Goal: Task Accomplishment & Management: Use online tool/utility

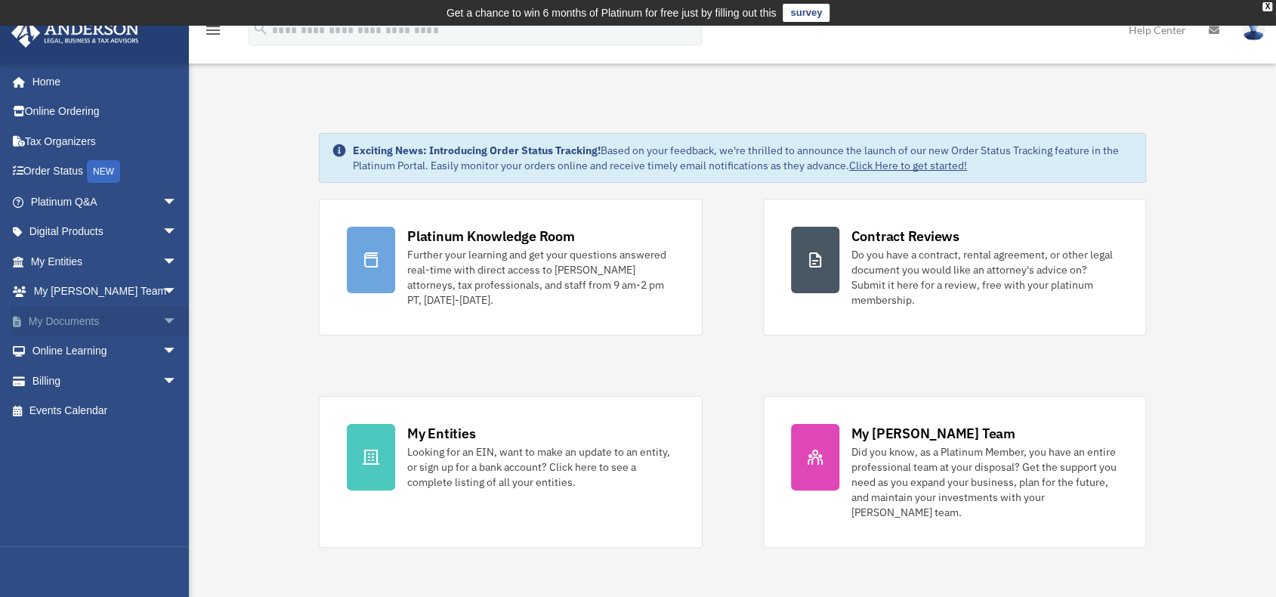
click at [162, 320] on span "arrow_drop_down" at bounding box center [177, 321] width 30 height 31
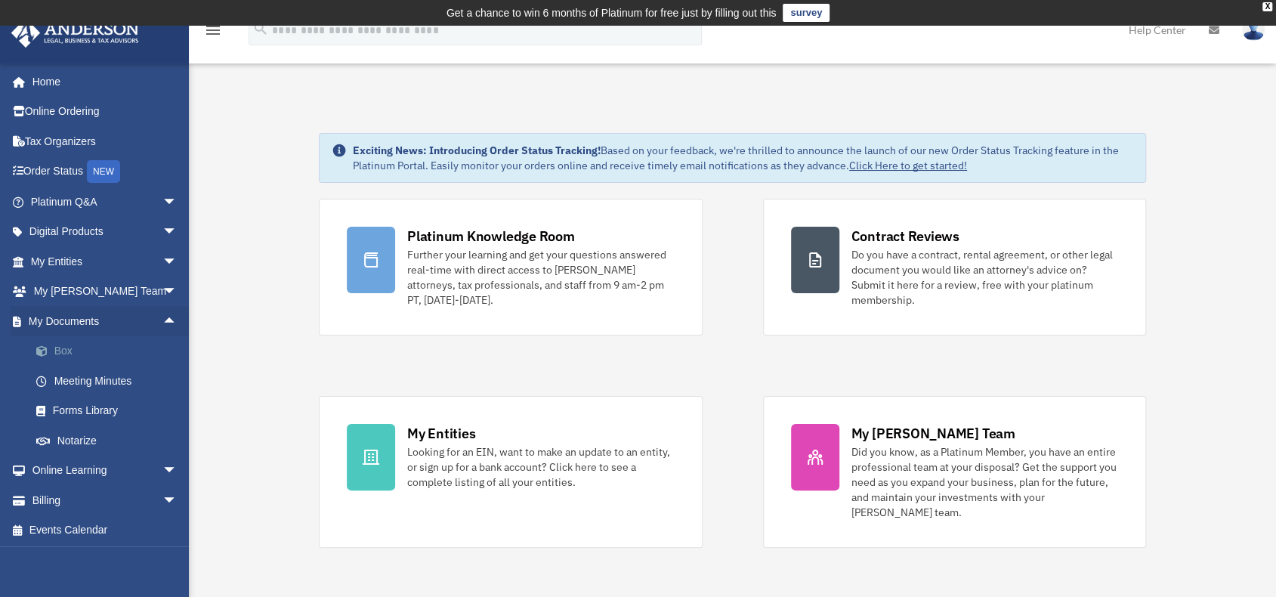
click at [73, 345] on link "Box" at bounding box center [110, 351] width 179 height 30
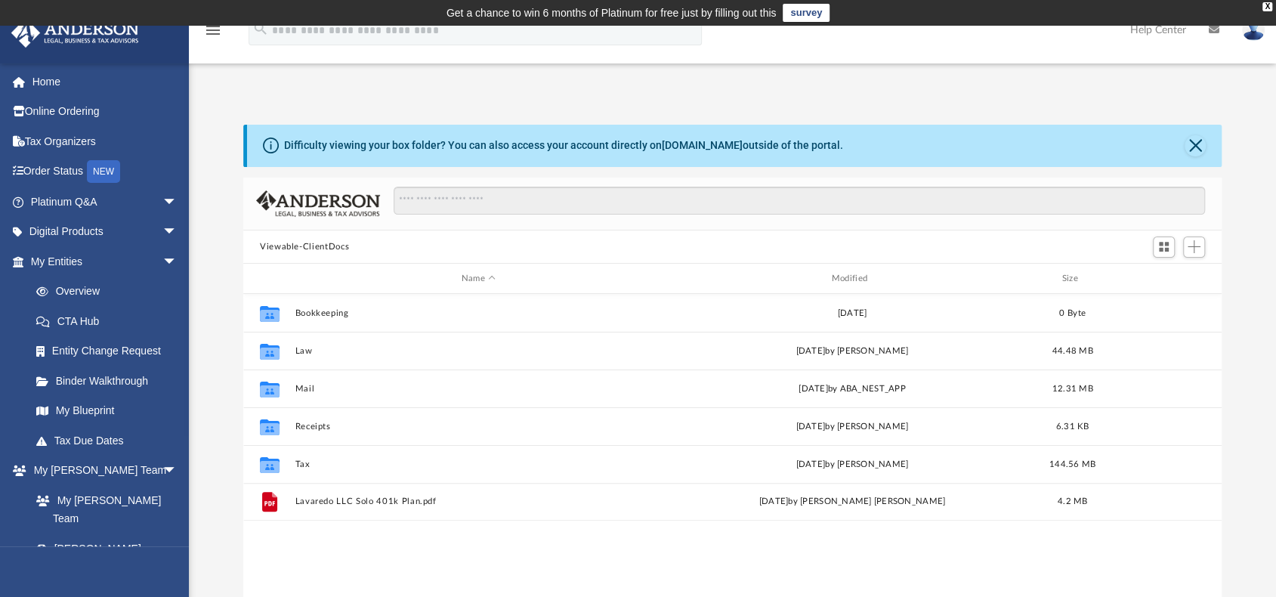
scroll to position [332, 967]
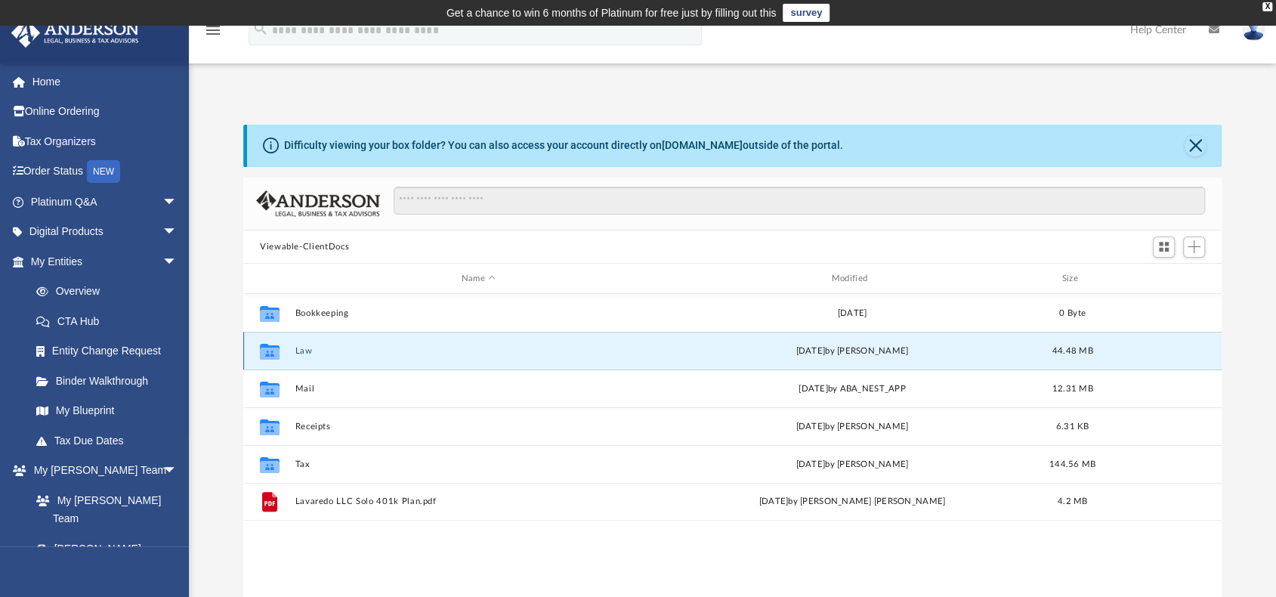
click at [301, 350] on button "Law" at bounding box center [478, 351] width 367 height 10
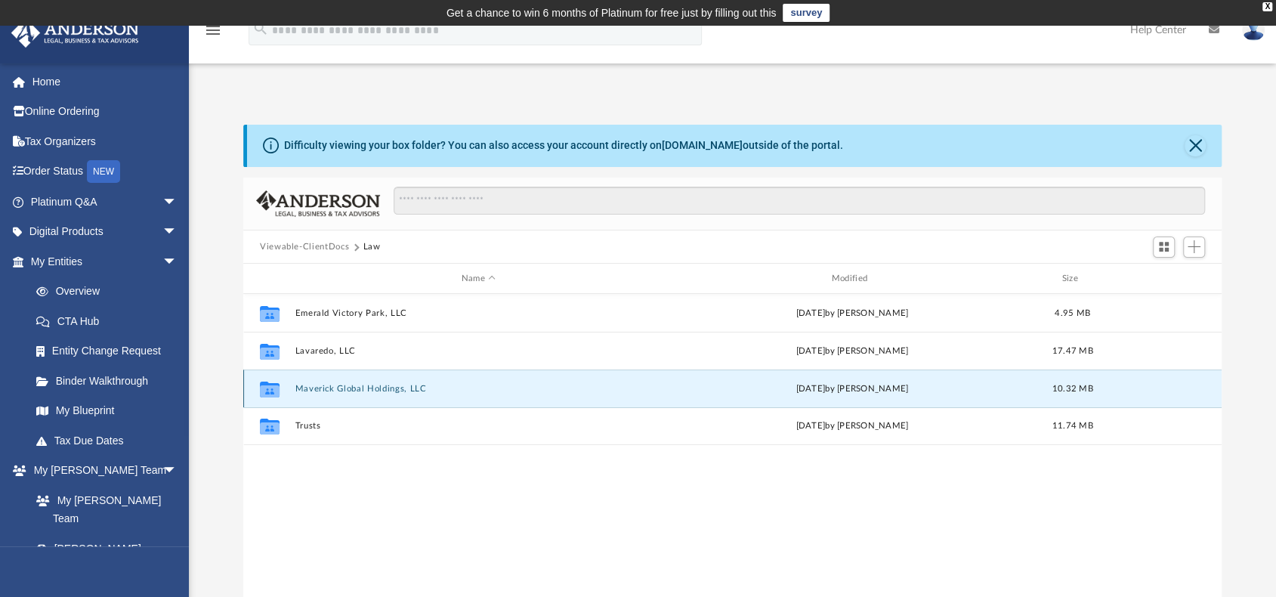
click at [310, 389] on button "Maverick Global Holdings, LLC" at bounding box center [478, 389] width 367 height 10
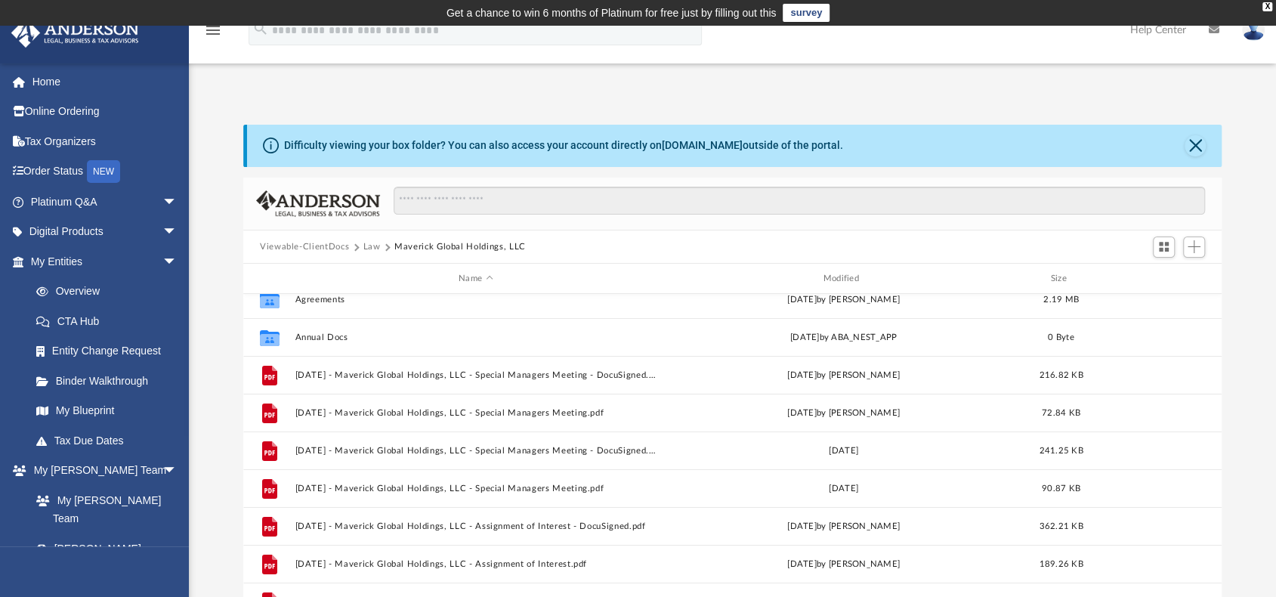
scroll to position [0, 0]
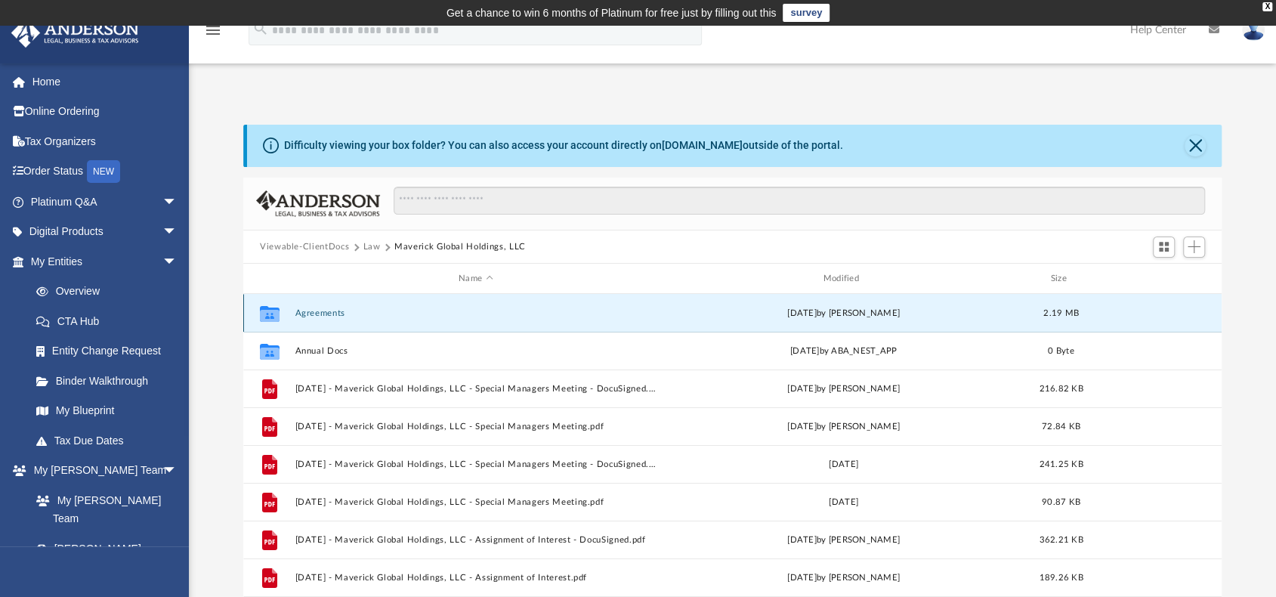
click at [314, 312] on button "Agreements" at bounding box center [475, 313] width 361 height 10
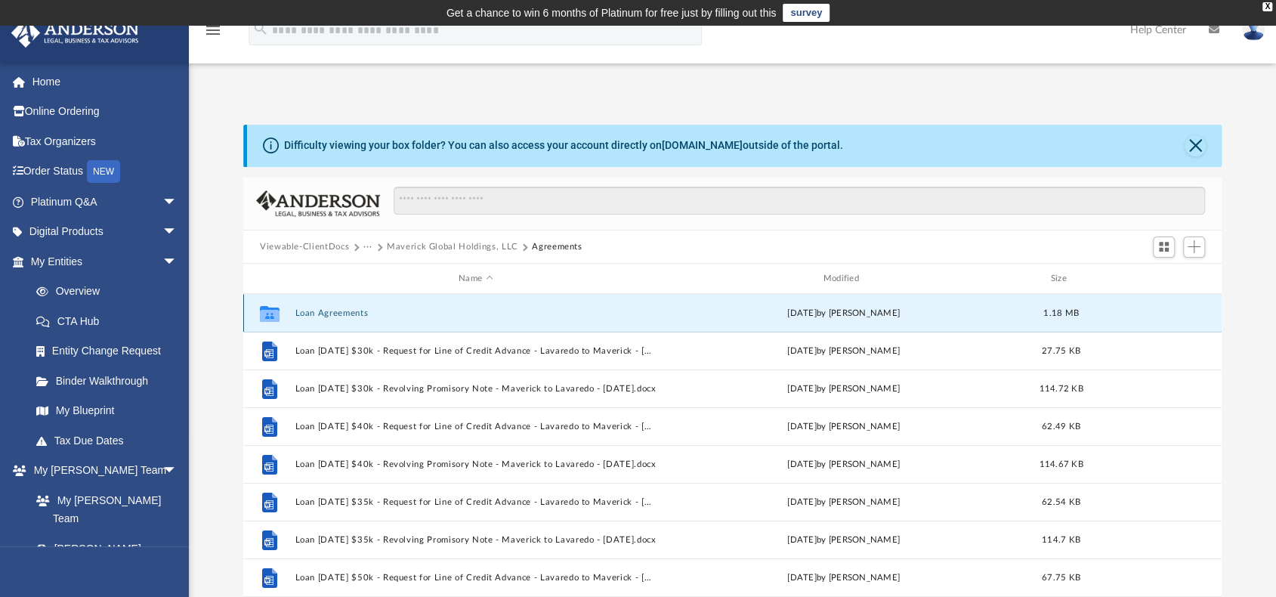
click at [314, 312] on button "Loan Agreements" at bounding box center [475, 313] width 361 height 10
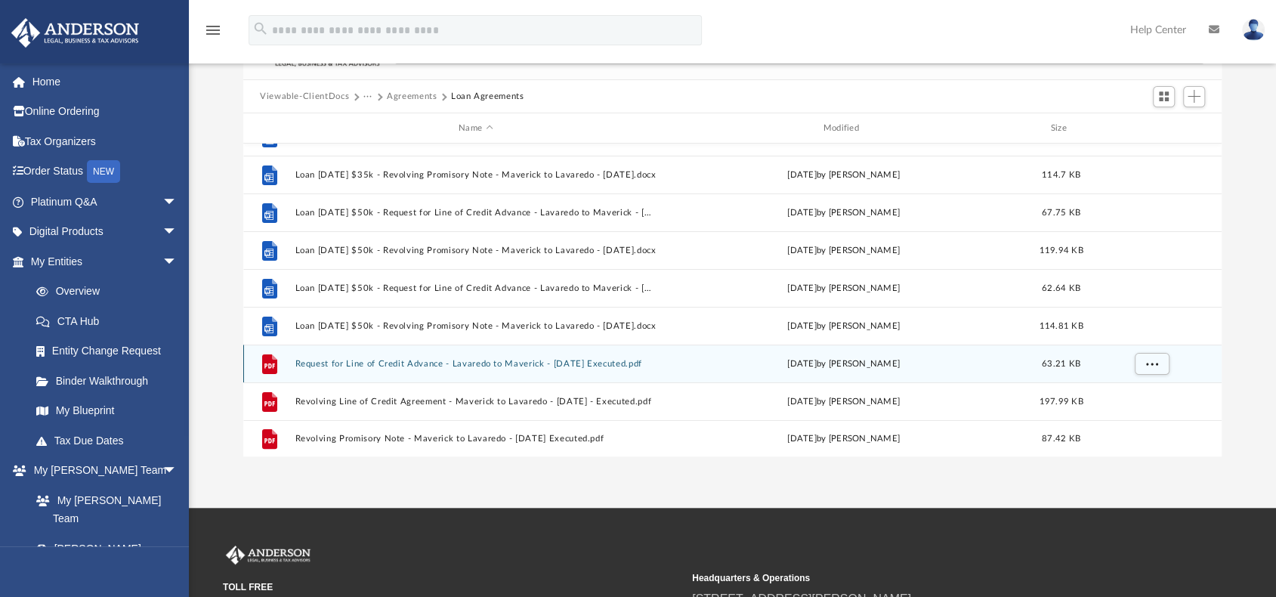
scroll to position [151, 0]
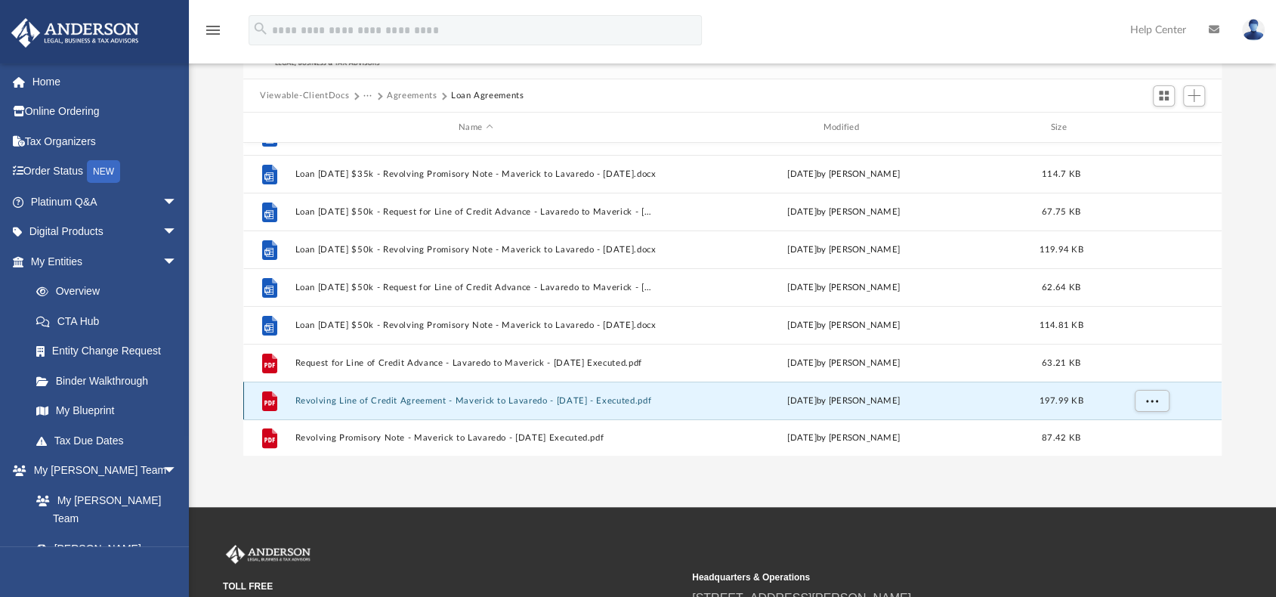
click at [320, 398] on button "Revolving Line of Credit Agreement - Maverick to Lavaredo - 2023-01-19 - Execut…" at bounding box center [475, 401] width 361 height 10
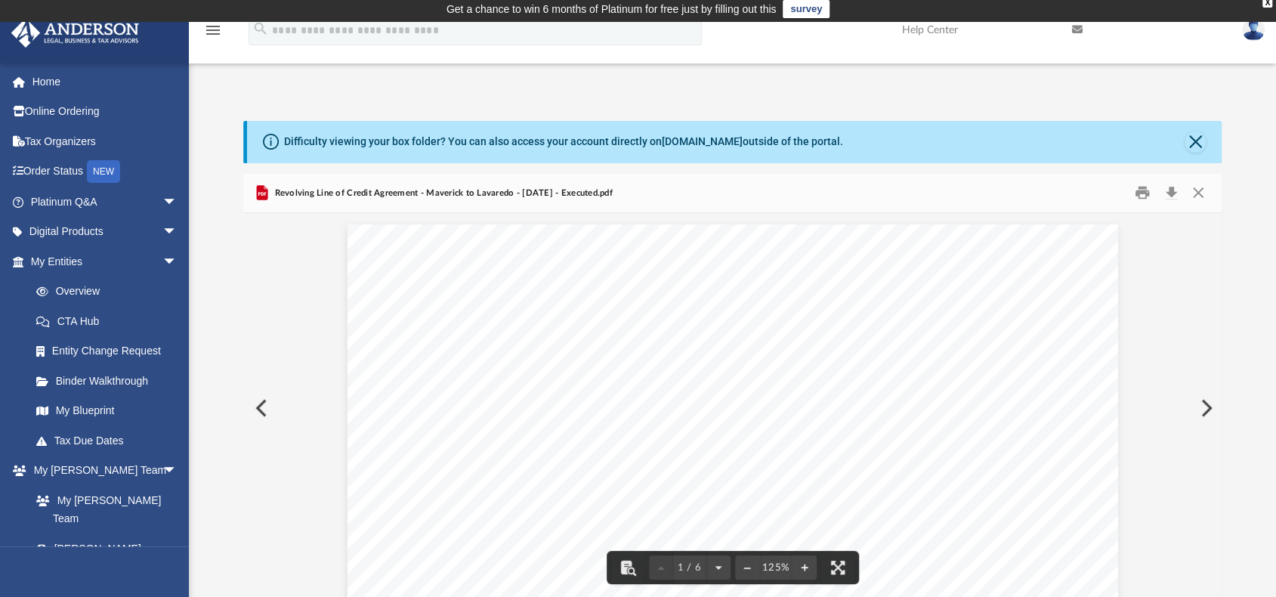
scroll to position [0, 0]
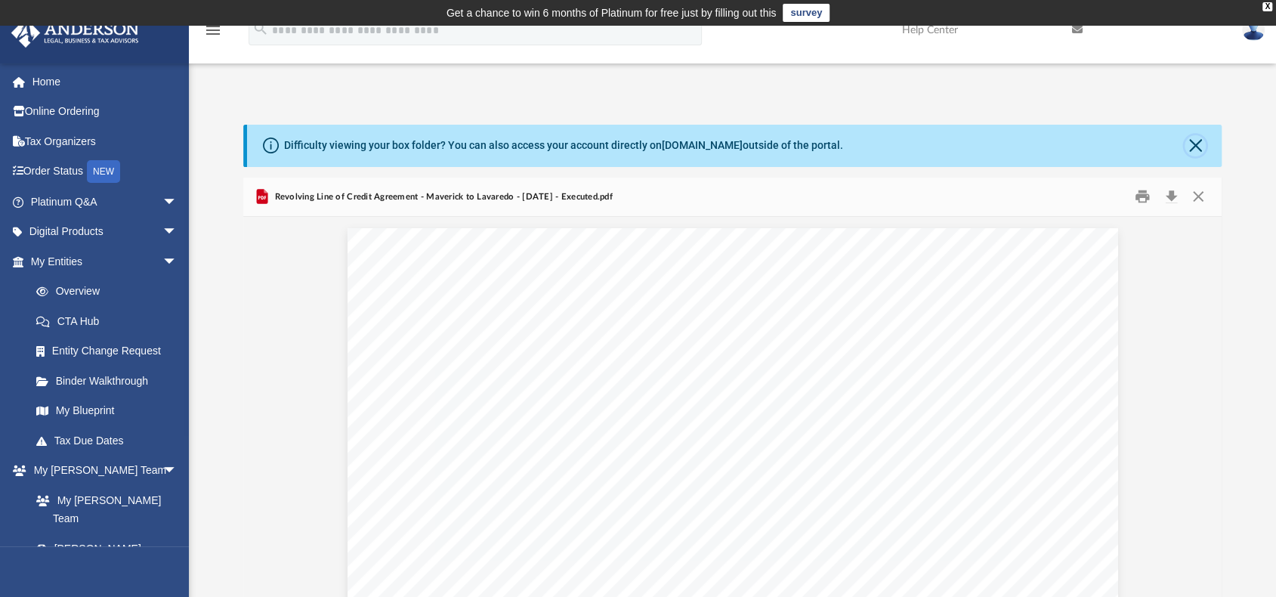
click at [1193, 150] on button "Close" at bounding box center [1195, 145] width 21 height 21
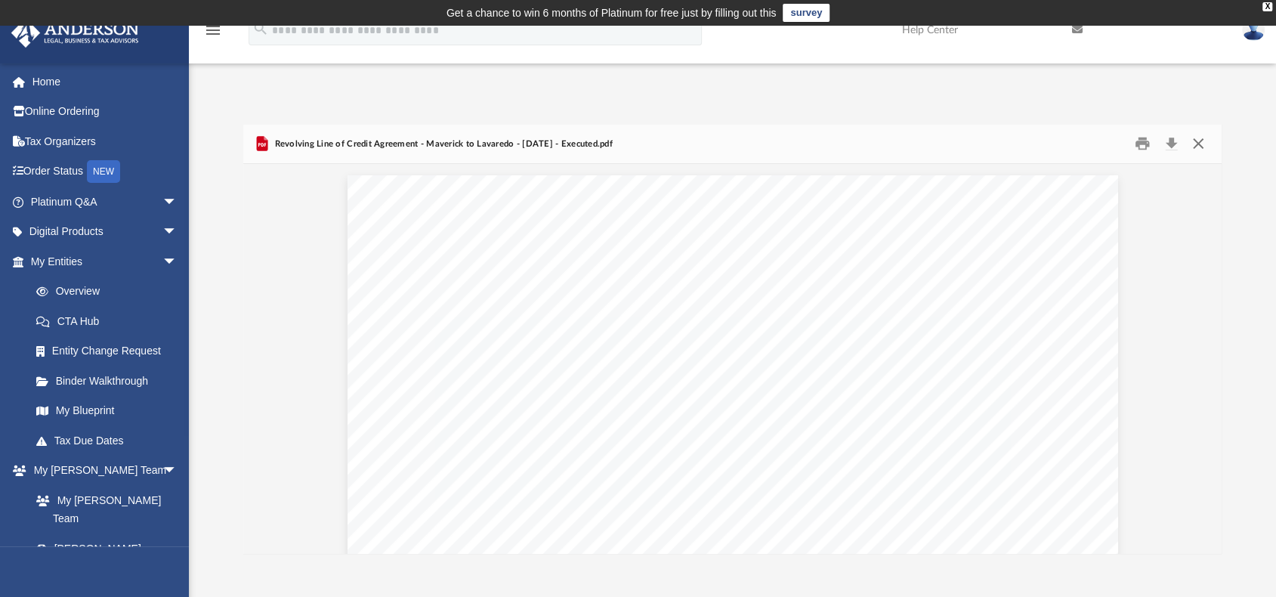
click at [1196, 143] on button "Close" at bounding box center [1198, 143] width 27 height 23
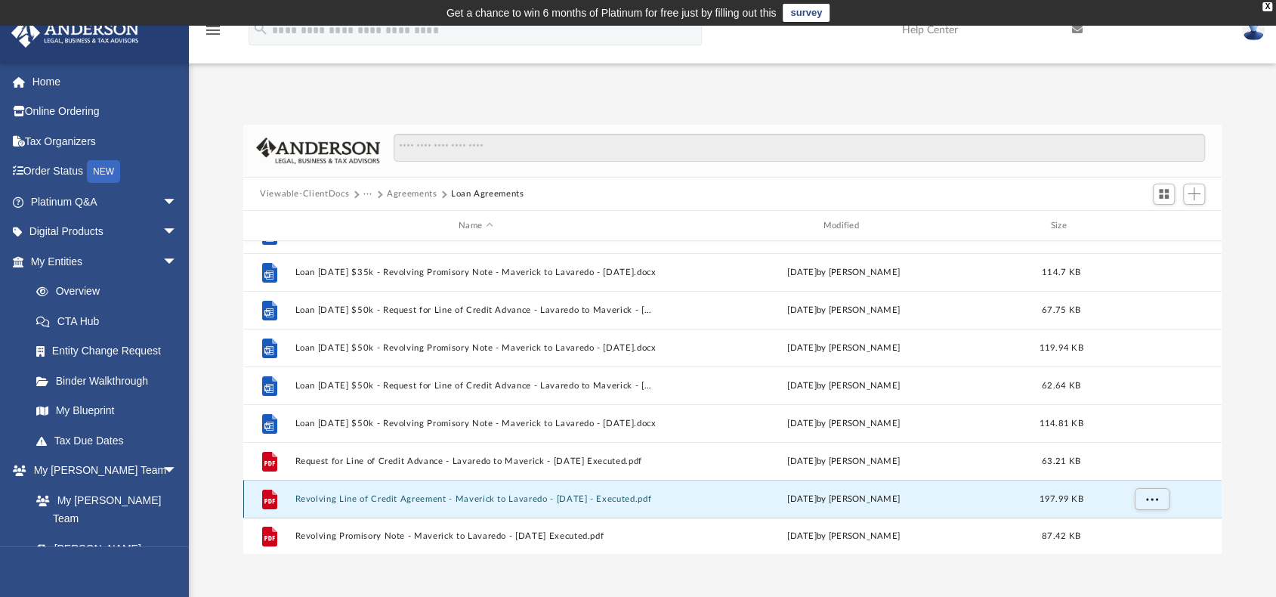
click at [456, 500] on button "Revolving Line of Credit Agreement - Maverick to Lavaredo - 2023-01-19 - Execut…" at bounding box center [475, 499] width 361 height 10
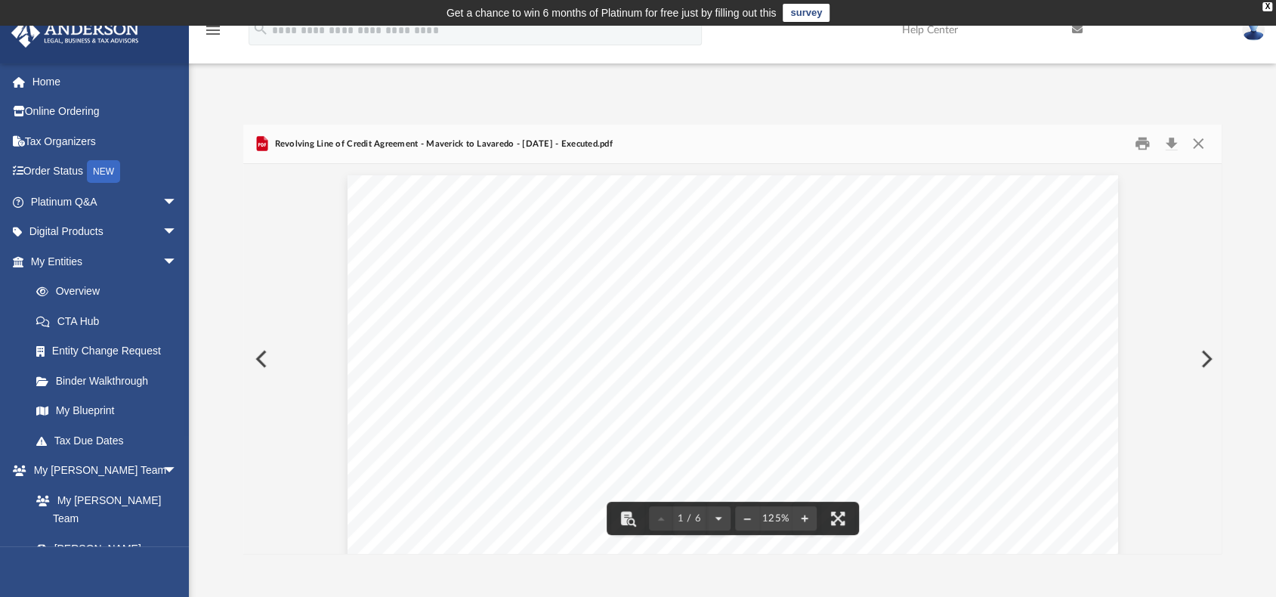
drag, startPoint x: 712, startPoint y: 309, endPoint x: 926, endPoint y: 382, distance: 226.8
drag, startPoint x: 450, startPoint y: 422, endPoint x: 577, endPoint y: 448, distance: 128.8
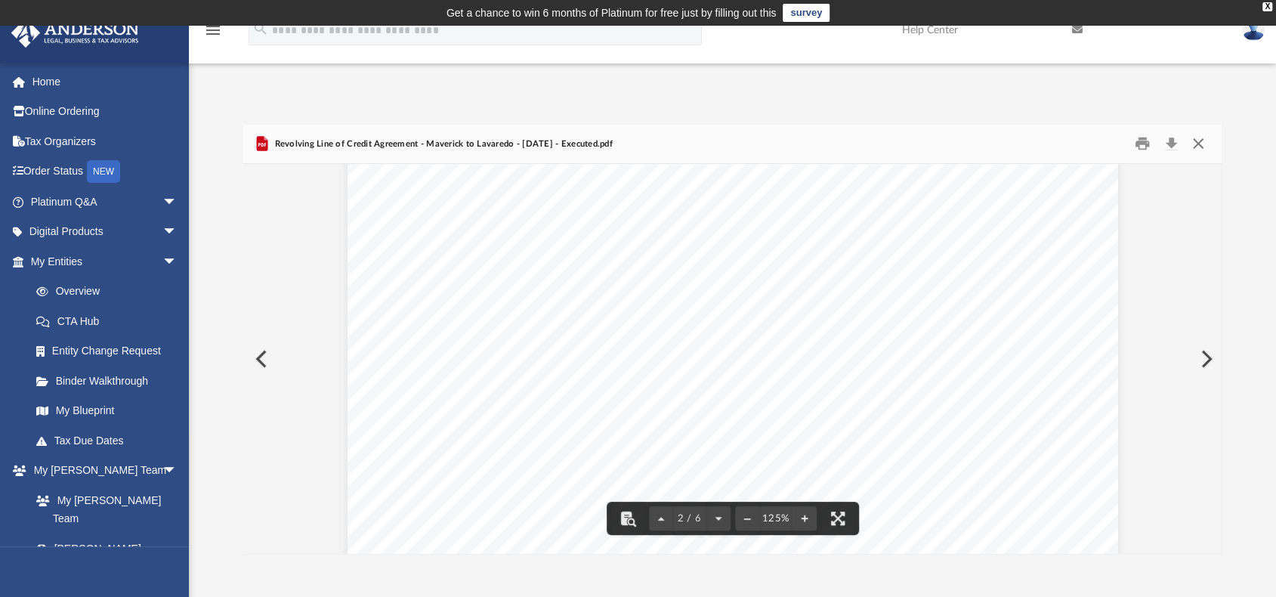
click at [1197, 148] on button "Close" at bounding box center [1198, 143] width 27 height 23
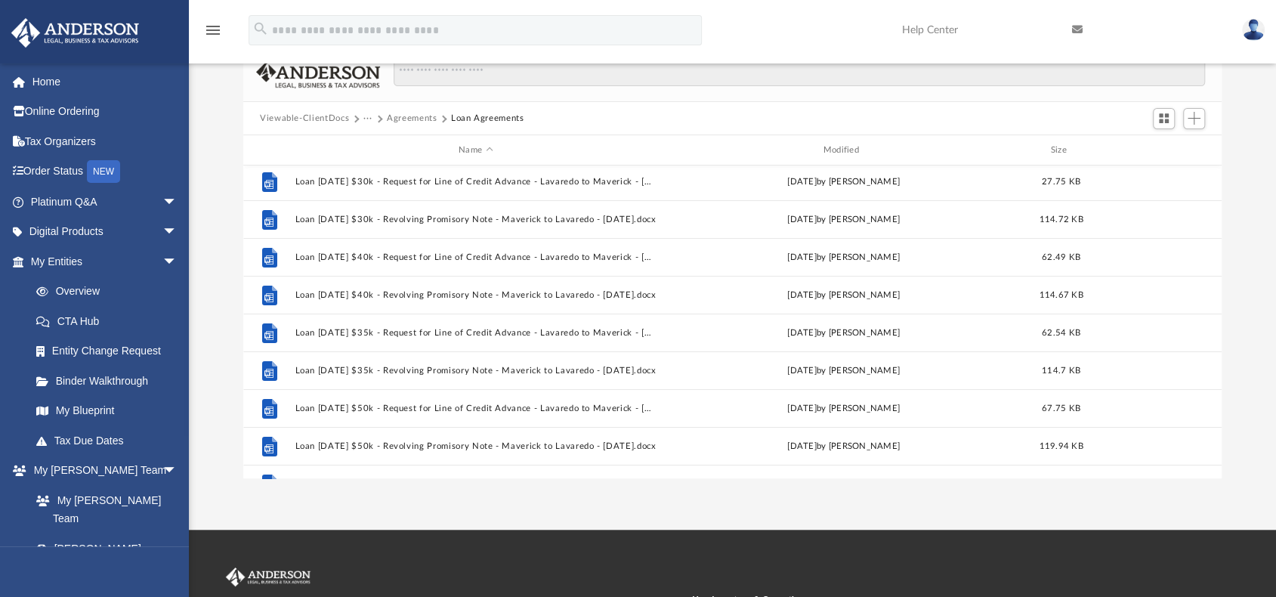
scroll to position [0, 0]
click at [410, 121] on button "Agreements" at bounding box center [412, 119] width 51 height 14
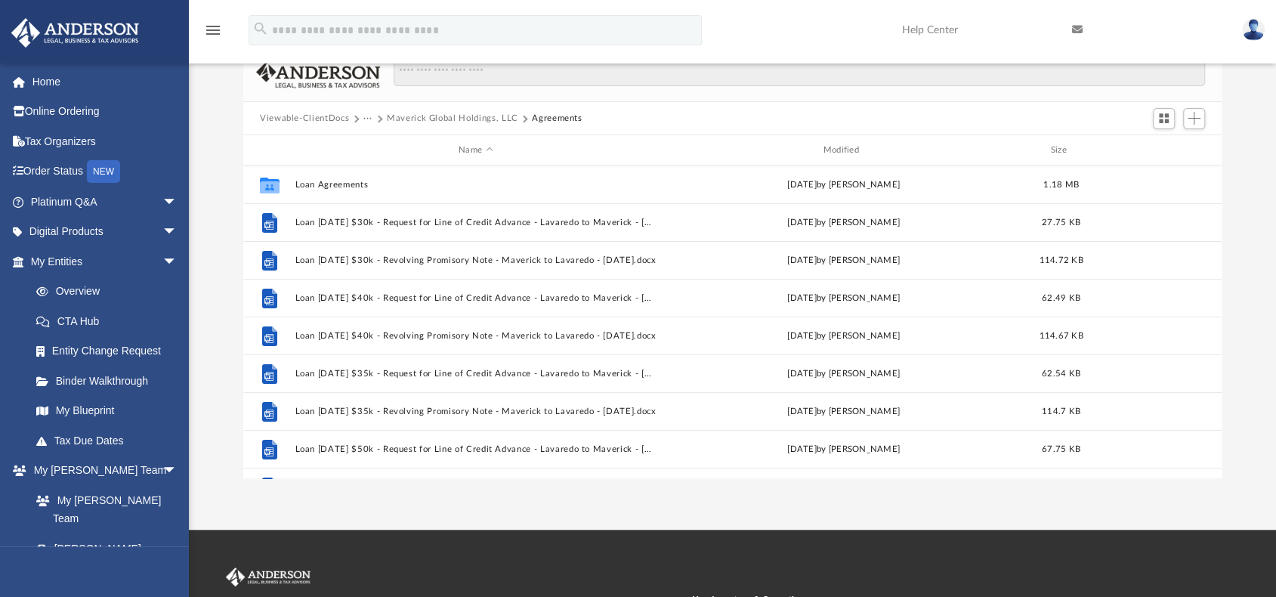
scroll to position [139, 0]
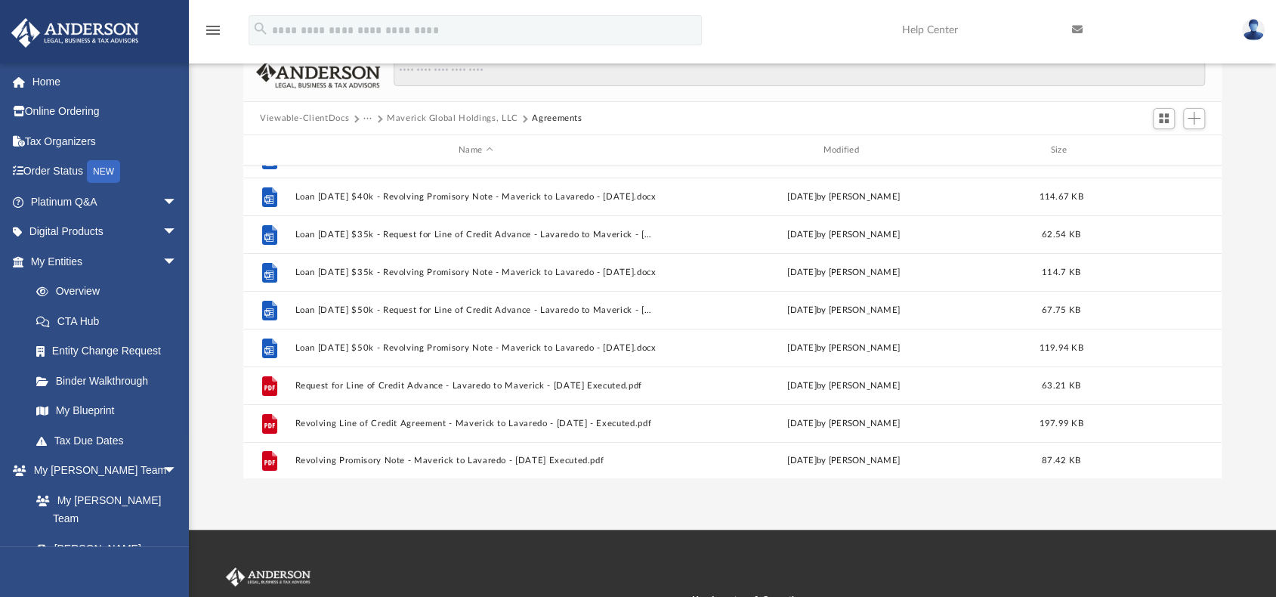
click at [560, 116] on button "Agreements" at bounding box center [557, 119] width 51 height 14
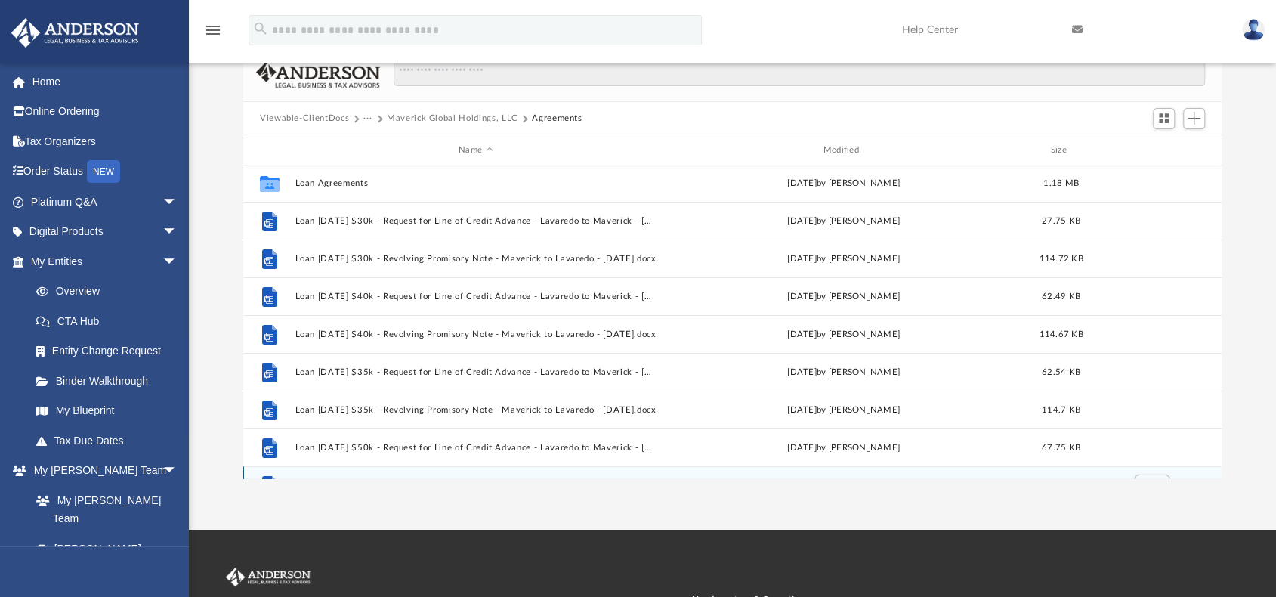
scroll to position [0, 0]
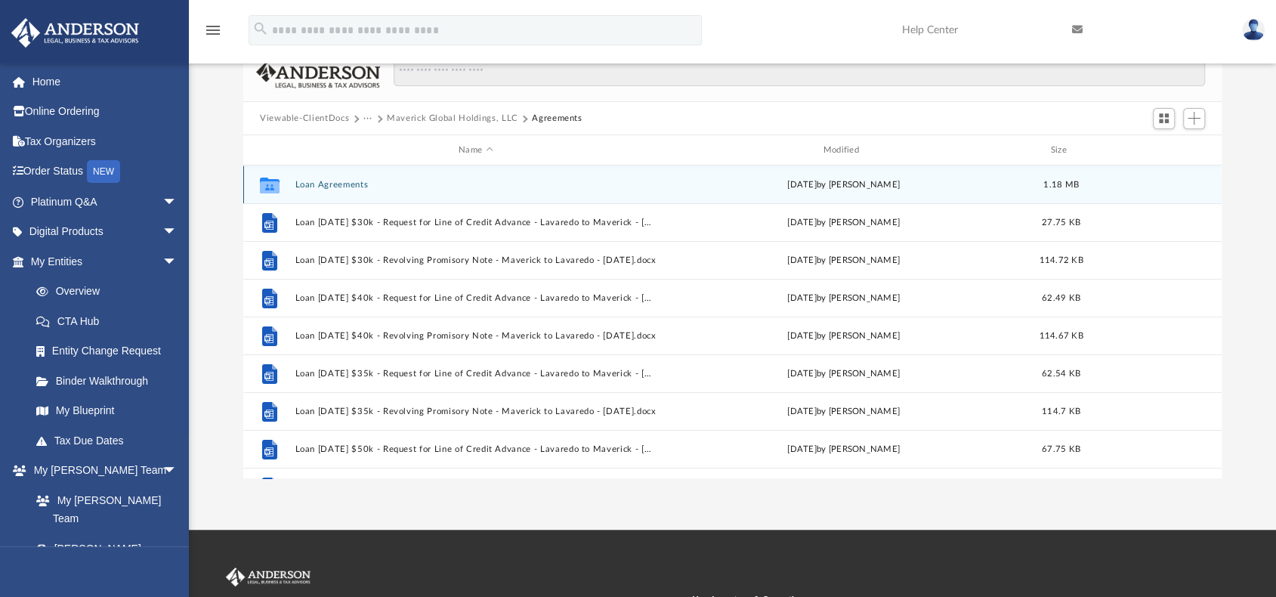
click at [343, 187] on button "Loan Agreements" at bounding box center [475, 185] width 361 height 10
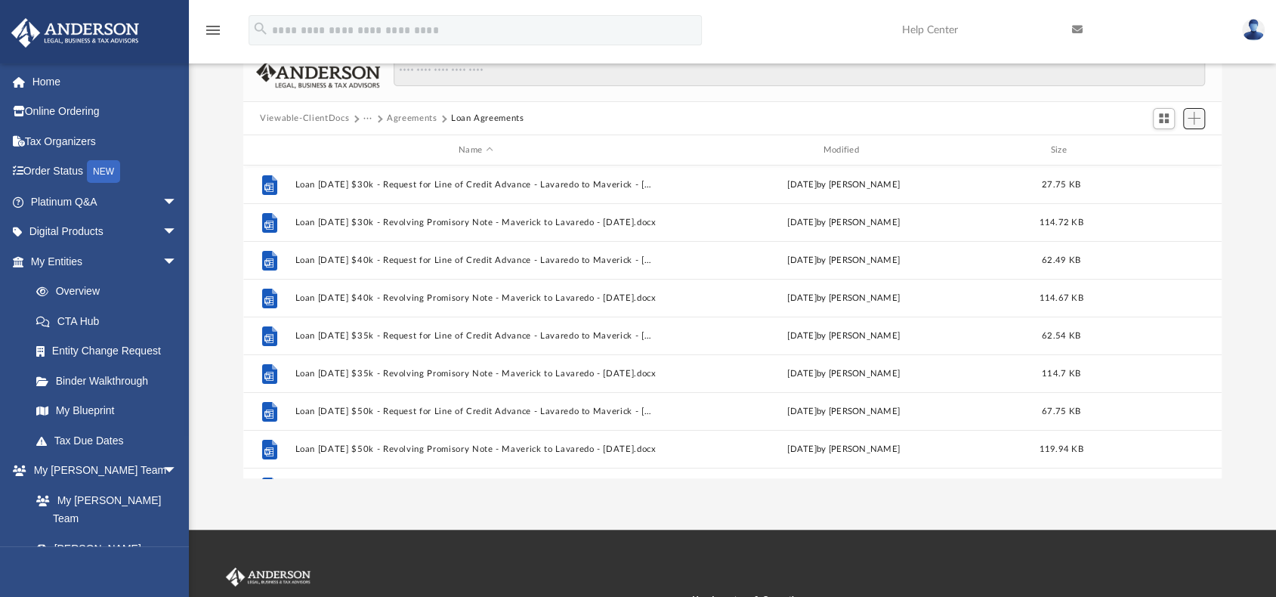
click at [1199, 110] on button "Add" at bounding box center [1194, 118] width 23 height 21
click at [1162, 148] on li "Upload" at bounding box center [1173, 149] width 48 height 16
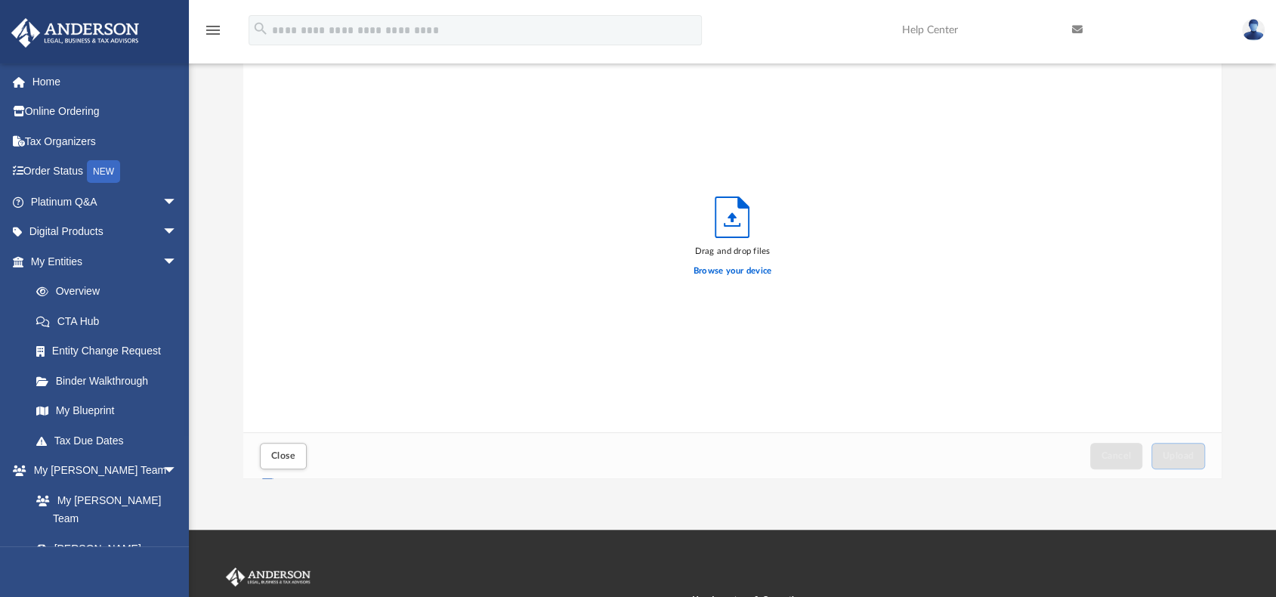
scroll to position [372, 967]
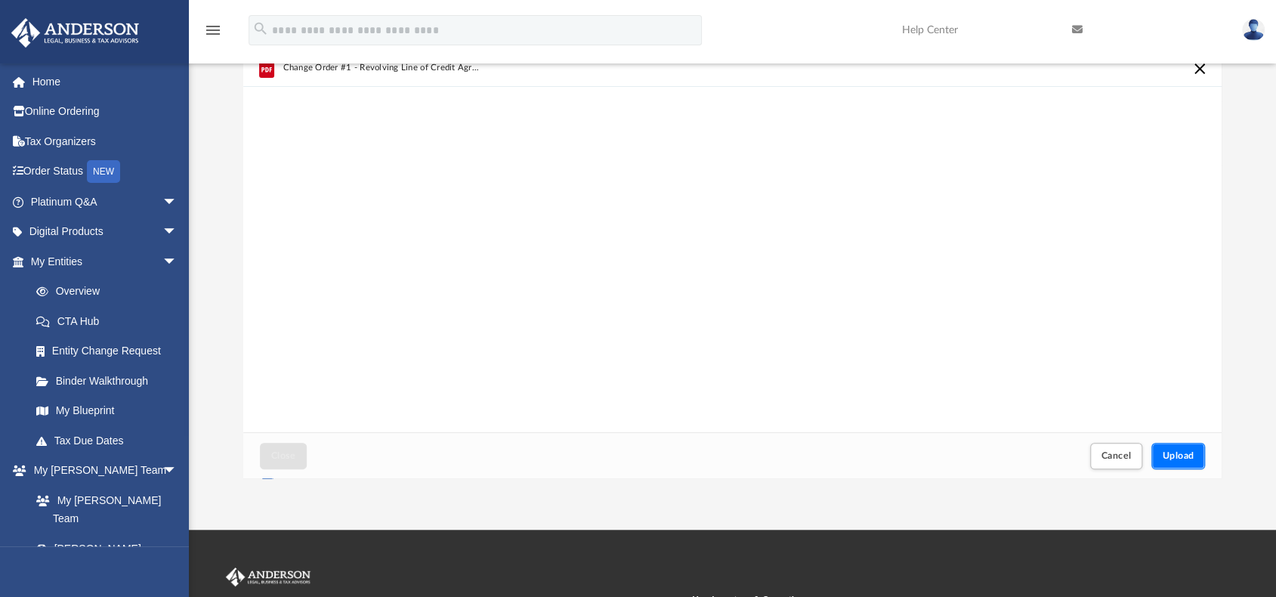
click at [1177, 455] on span "Upload" at bounding box center [1179, 455] width 32 height 9
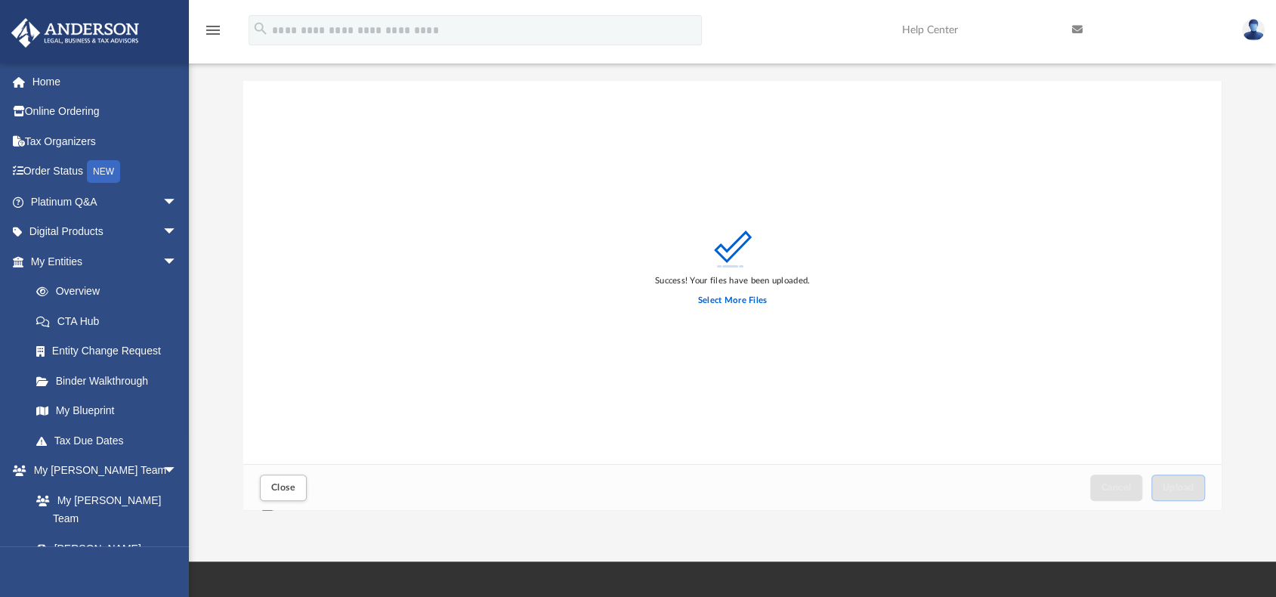
scroll to position [0, 0]
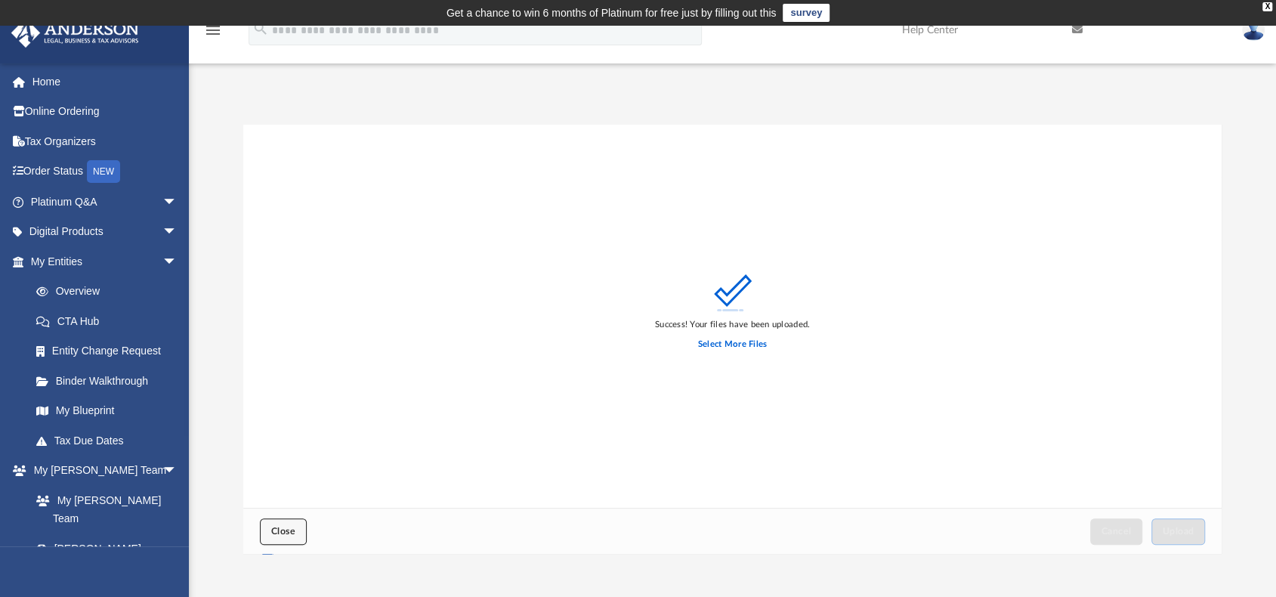
click at [281, 534] on span "Close" at bounding box center [283, 531] width 24 height 9
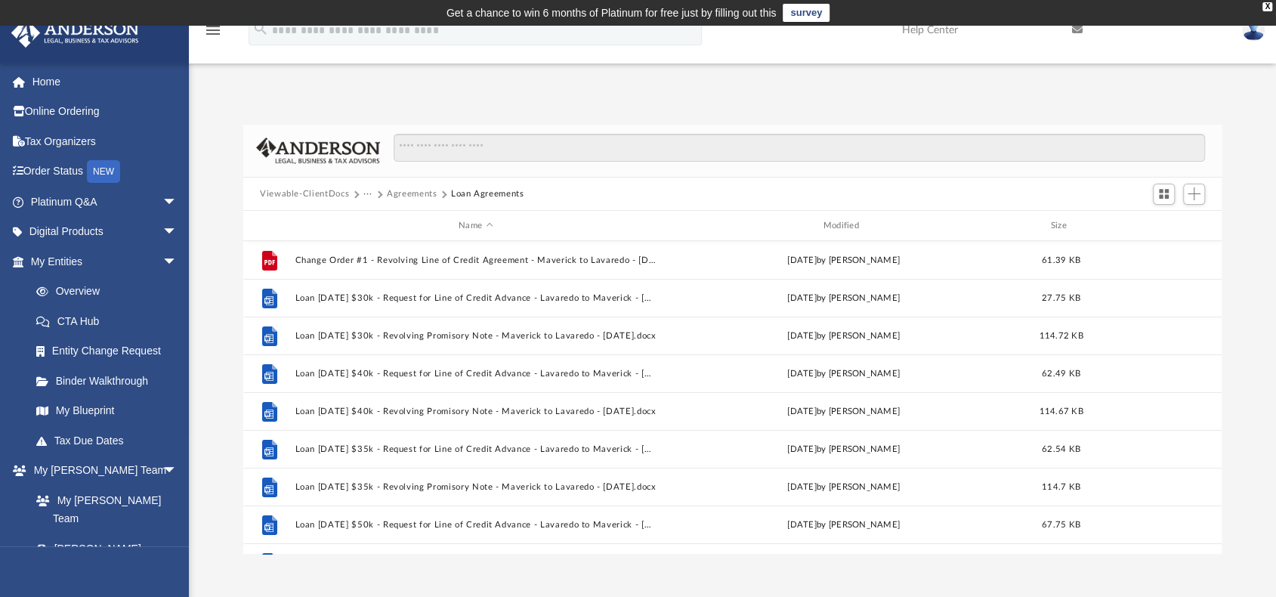
click at [364, 193] on button "···" at bounding box center [368, 194] width 10 height 14
click at [391, 245] on li "Maverick Global Holdings, LLC" at bounding box center [435, 245] width 128 height 16
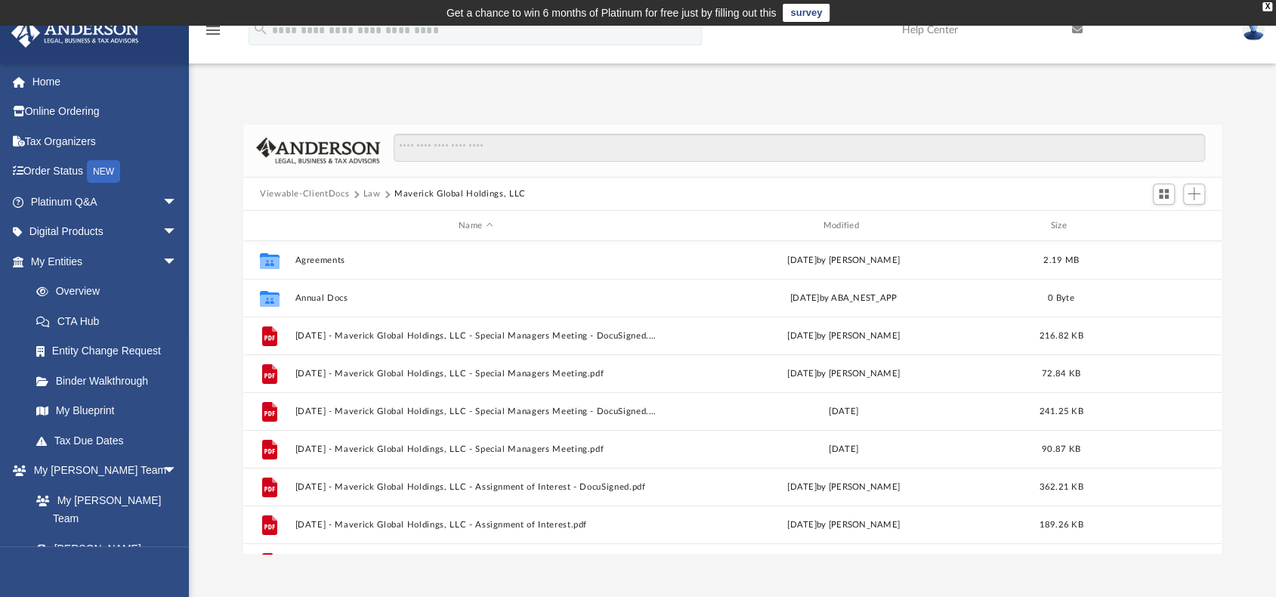
click at [363, 197] on button "Law" at bounding box center [371, 194] width 17 height 14
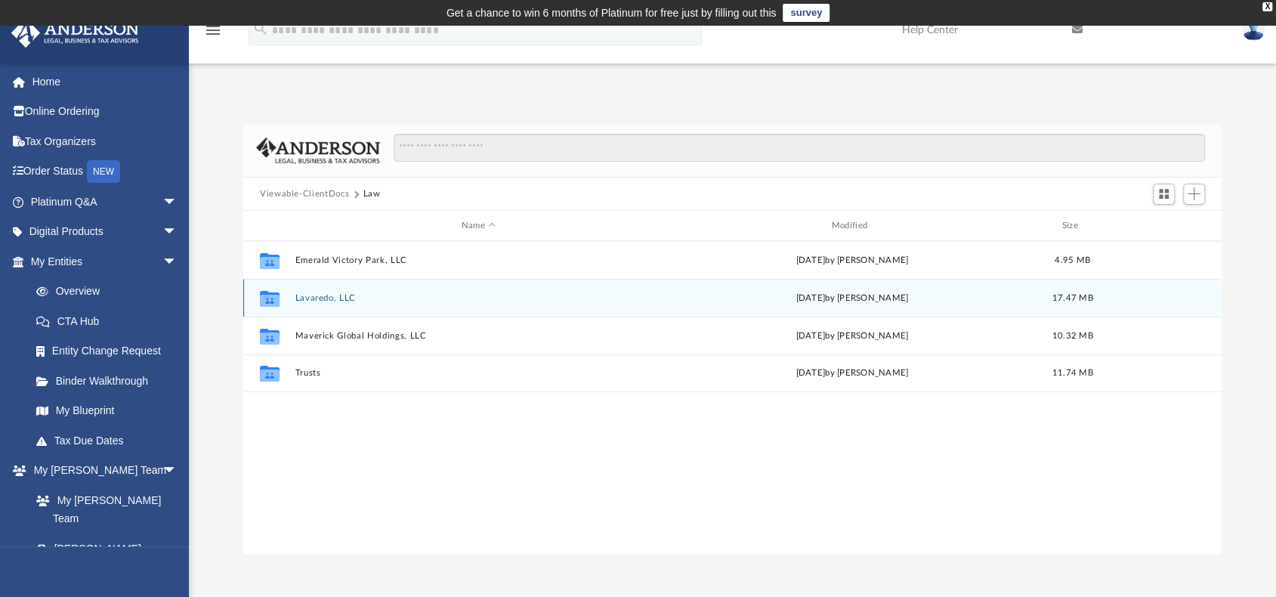
click at [328, 302] on div "Collaborated Folder Lavaredo, LLC Wed Jun 11 2025 by Mercy Solon 17.47 MB" at bounding box center [732, 298] width 979 height 38
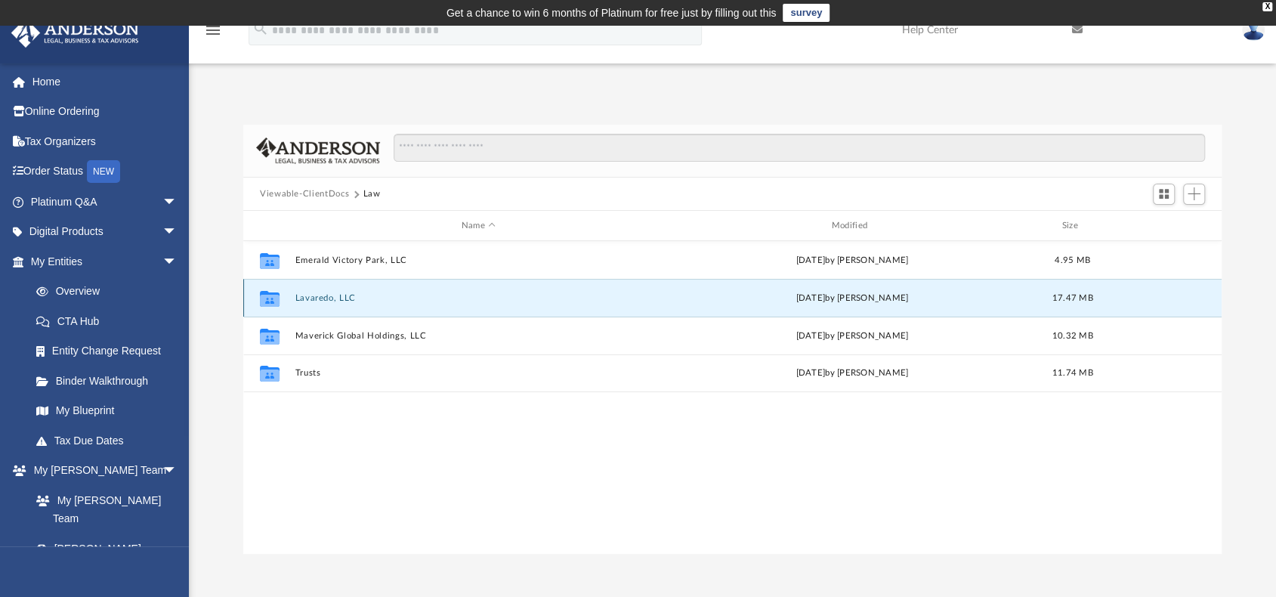
click at [329, 297] on button "Lavaredo, LLC" at bounding box center [478, 298] width 367 height 10
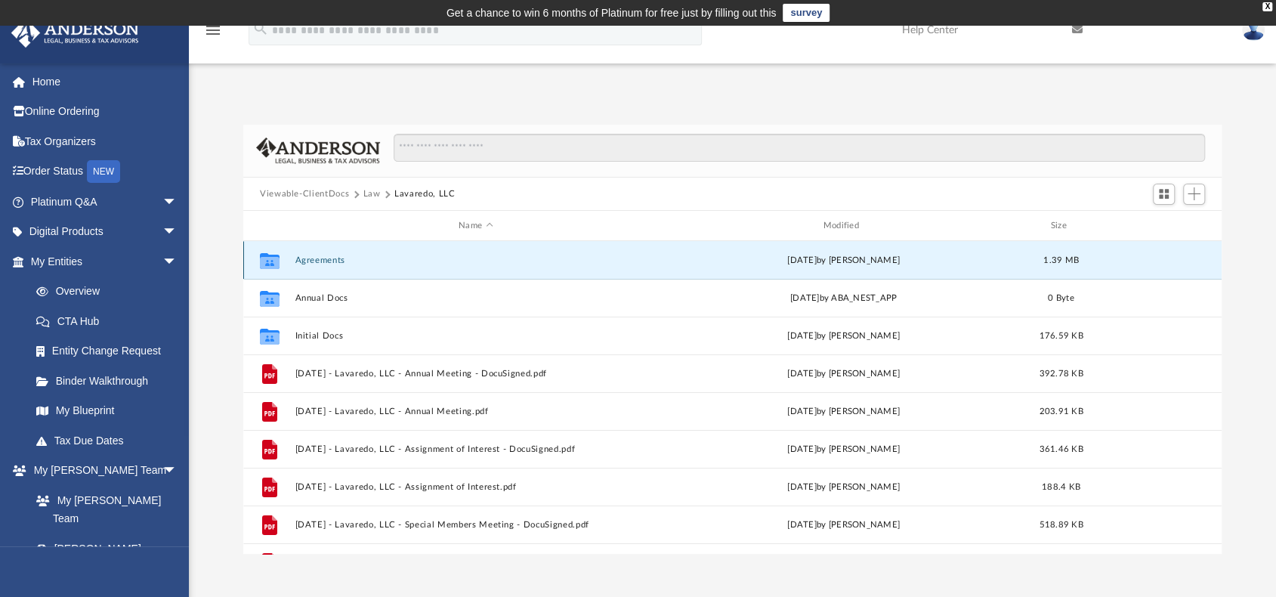
click at [323, 259] on button "Agreements" at bounding box center [475, 260] width 361 height 10
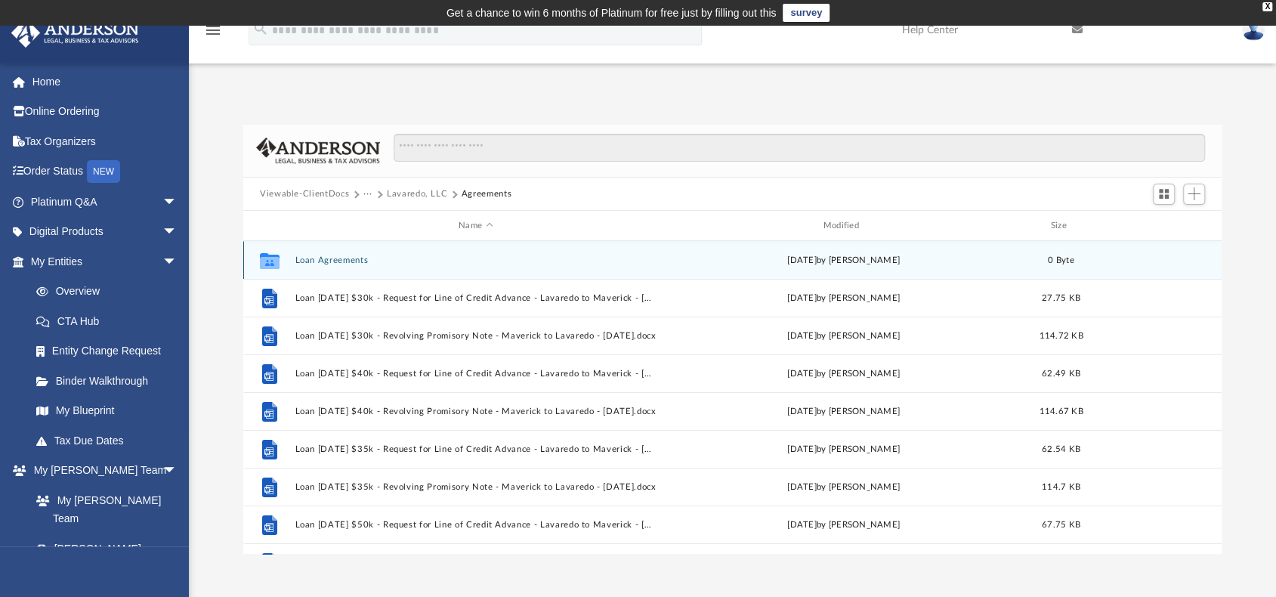
click at [323, 259] on button "Loan Agreements" at bounding box center [475, 260] width 361 height 10
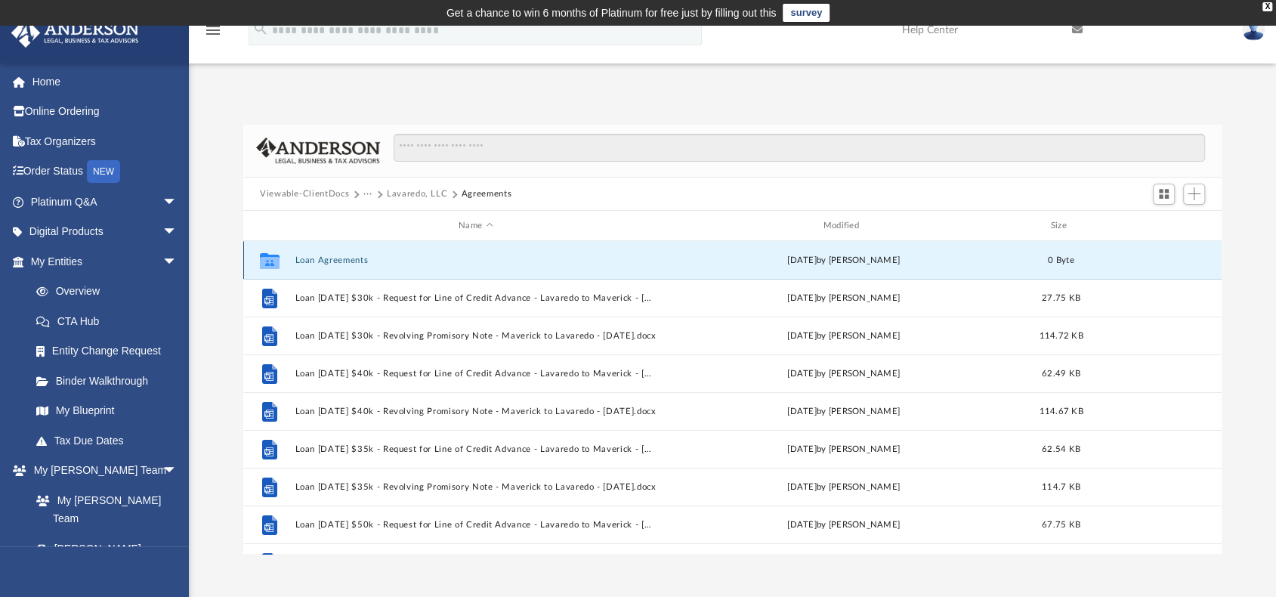
click at [323, 259] on button "Loan Agreements" at bounding box center [475, 260] width 361 height 10
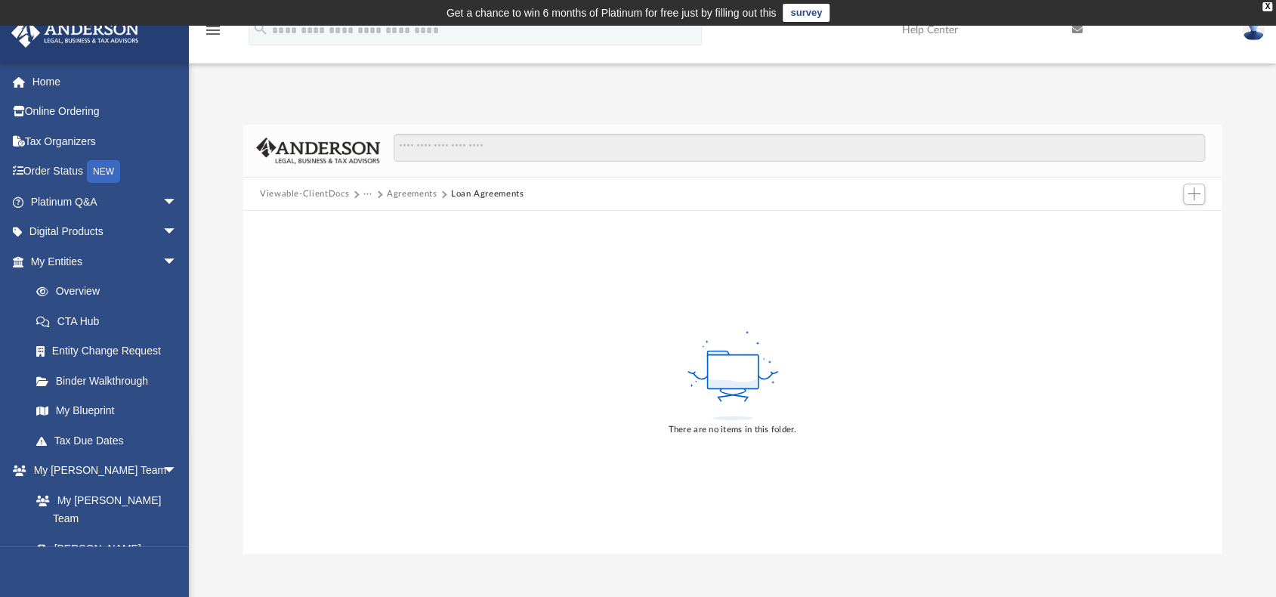
click at [408, 196] on button "Agreements" at bounding box center [412, 194] width 51 height 14
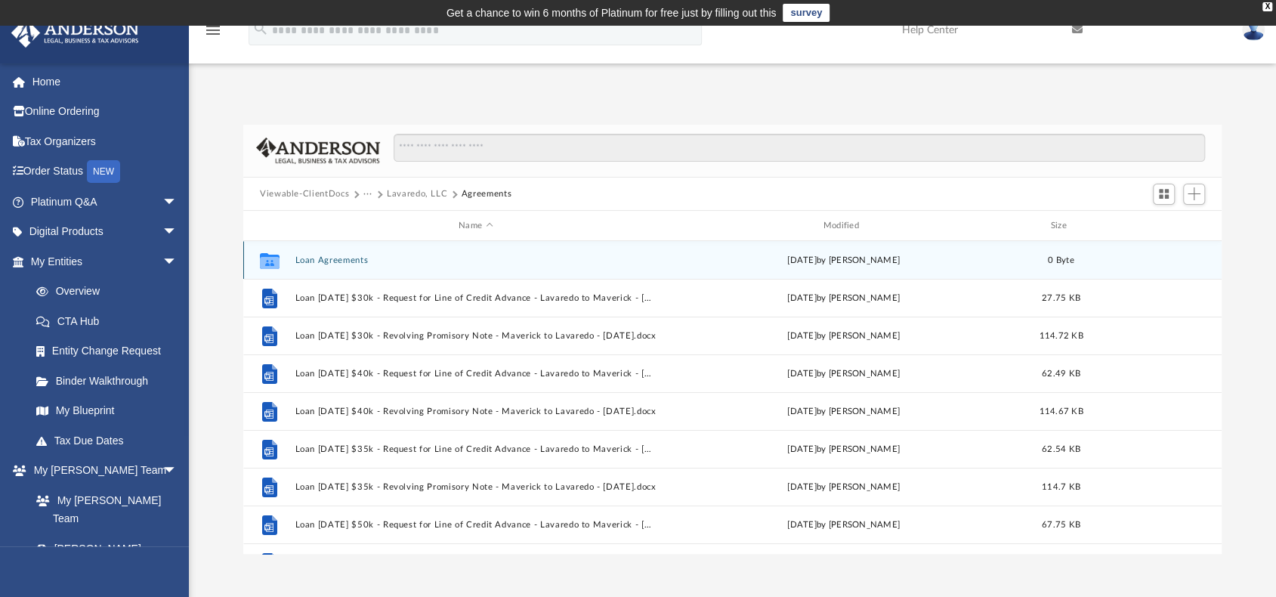
click at [350, 261] on button "Loan Agreements" at bounding box center [475, 260] width 361 height 10
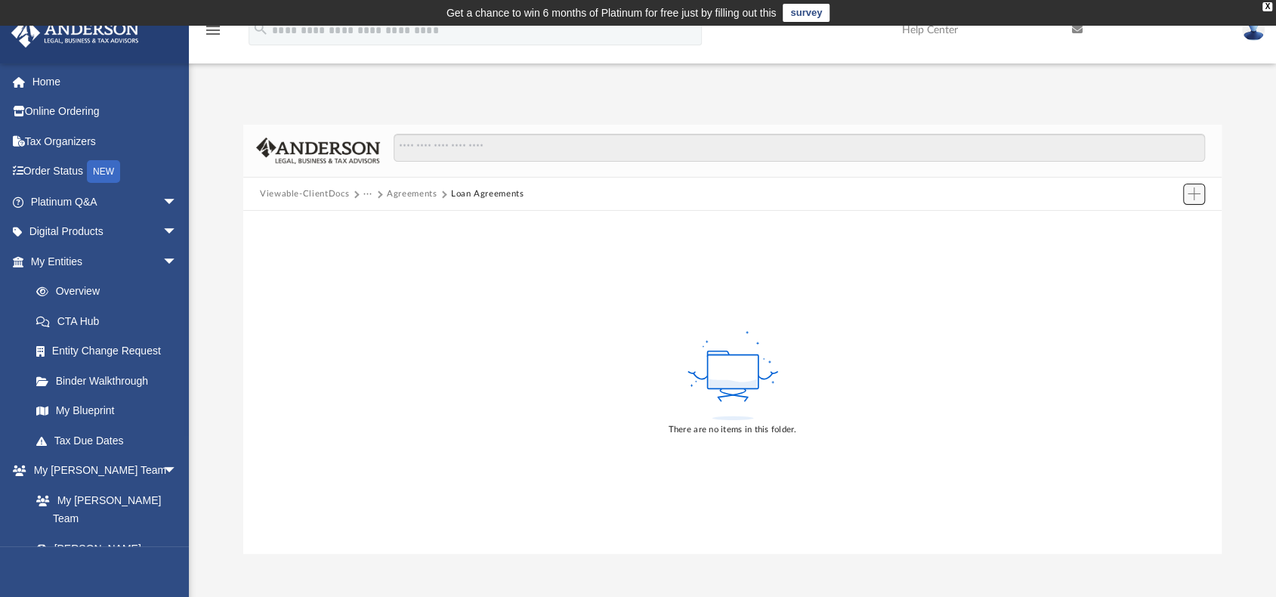
click at [1198, 193] on span "Add" at bounding box center [1194, 193] width 13 height 13
click at [1168, 223] on li "Upload" at bounding box center [1173, 224] width 48 height 16
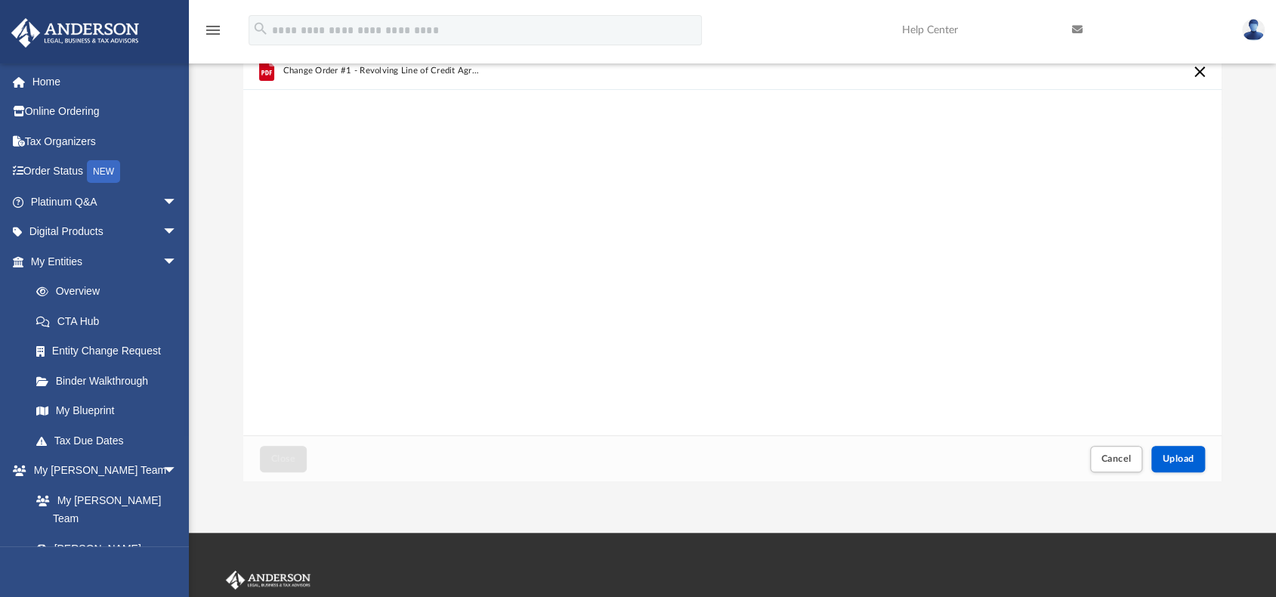
scroll to position [76, 0]
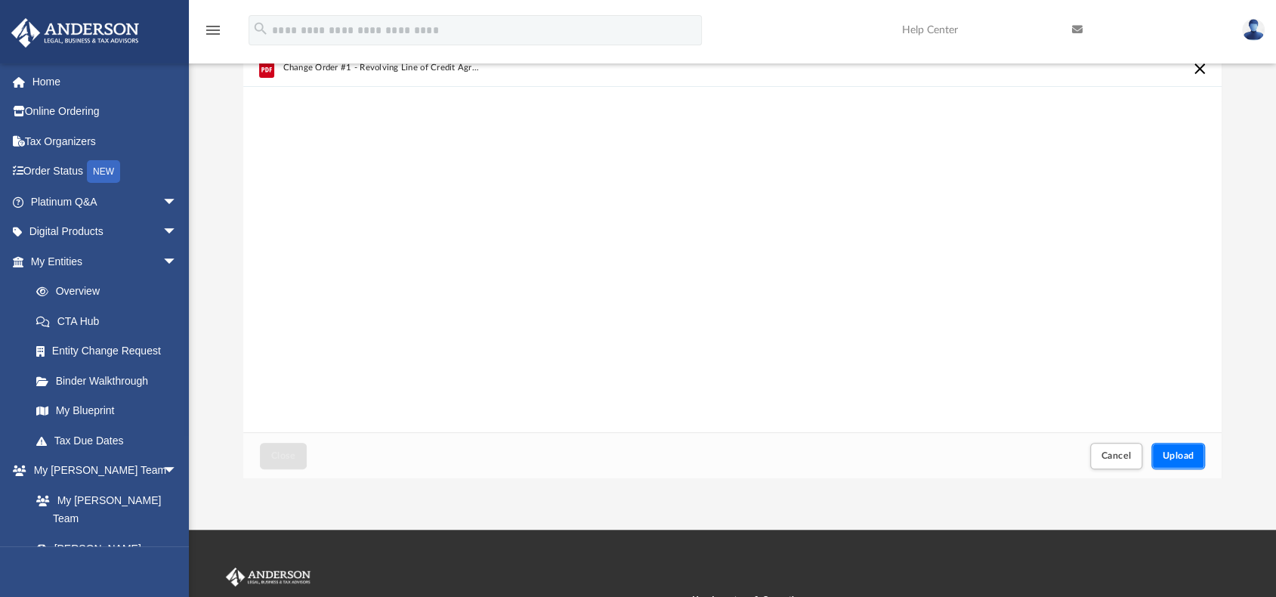
click at [1177, 459] on span "Upload" at bounding box center [1179, 455] width 32 height 9
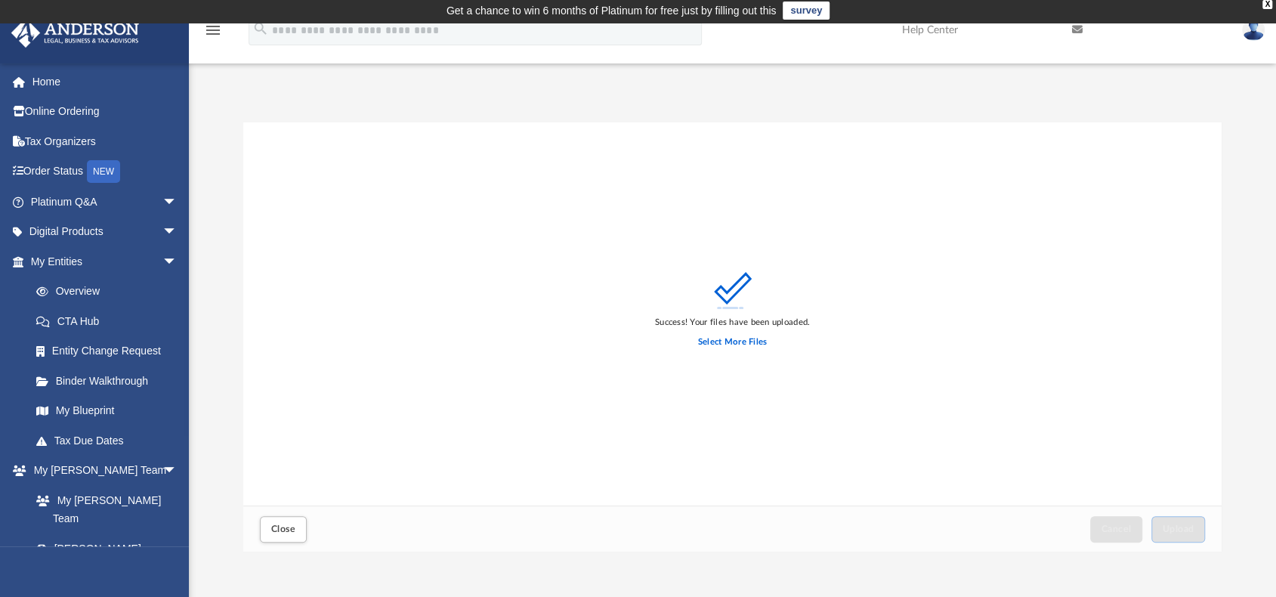
scroll to position [0, 0]
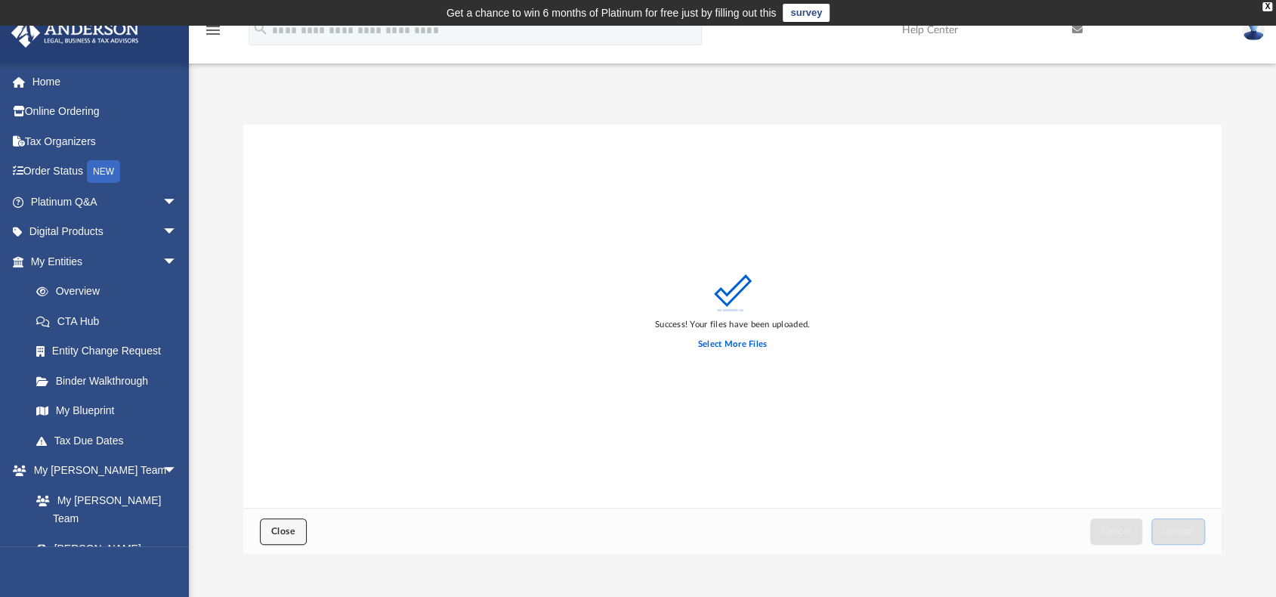
click at [274, 530] on span "Close" at bounding box center [283, 531] width 24 height 9
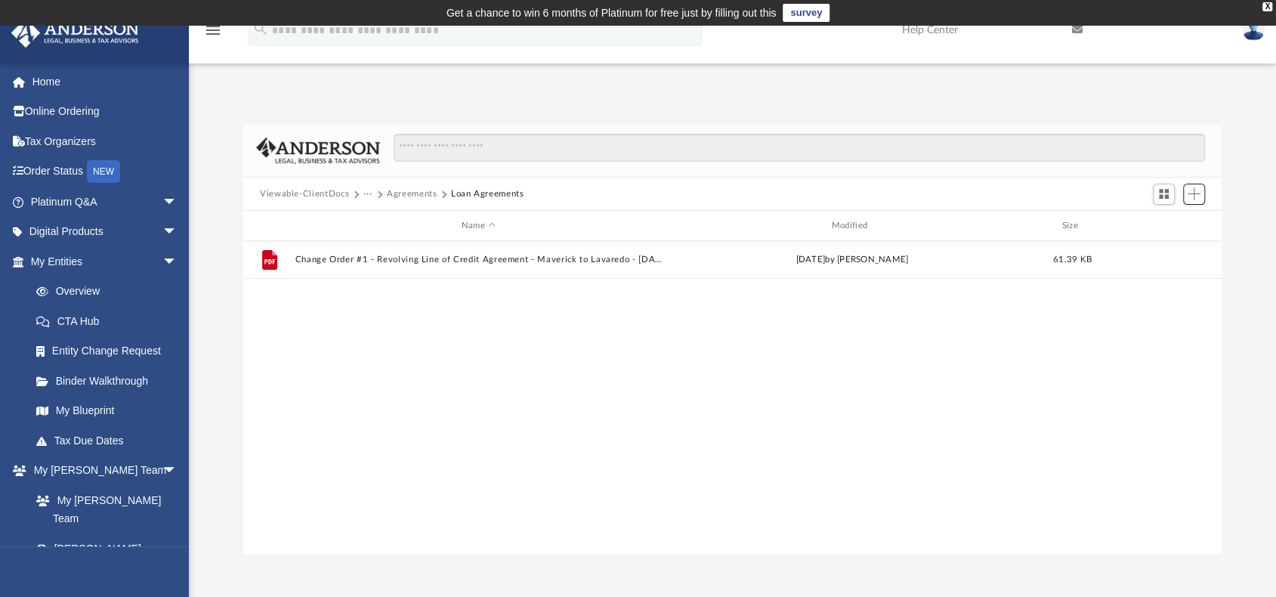
scroll to position [332, 967]
click at [414, 195] on button "Agreements" at bounding box center [412, 194] width 51 height 14
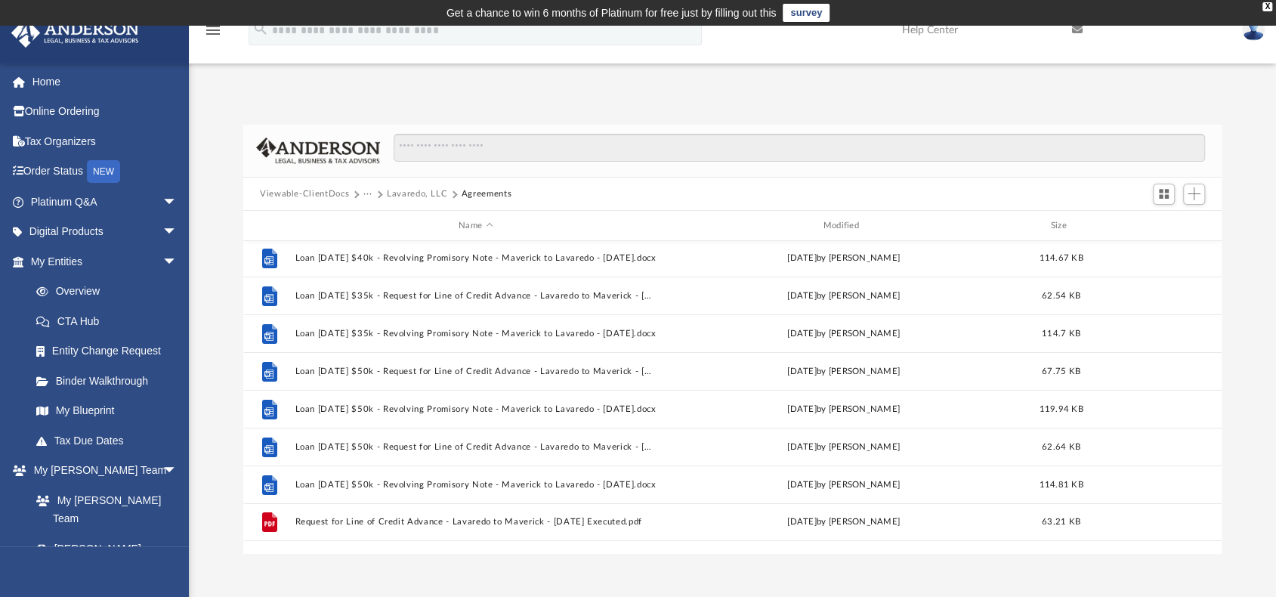
scroll to position [0, 0]
click at [485, 194] on button "Agreements" at bounding box center [487, 194] width 51 height 14
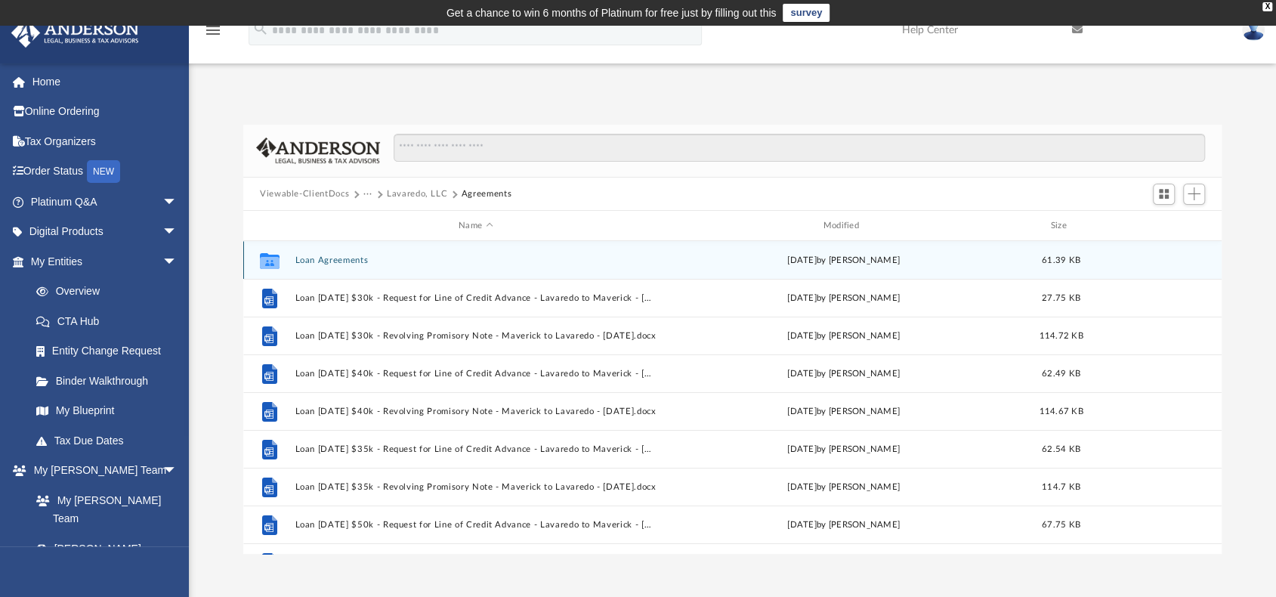
click at [351, 261] on button "Loan Agreements" at bounding box center [475, 260] width 361 height 10
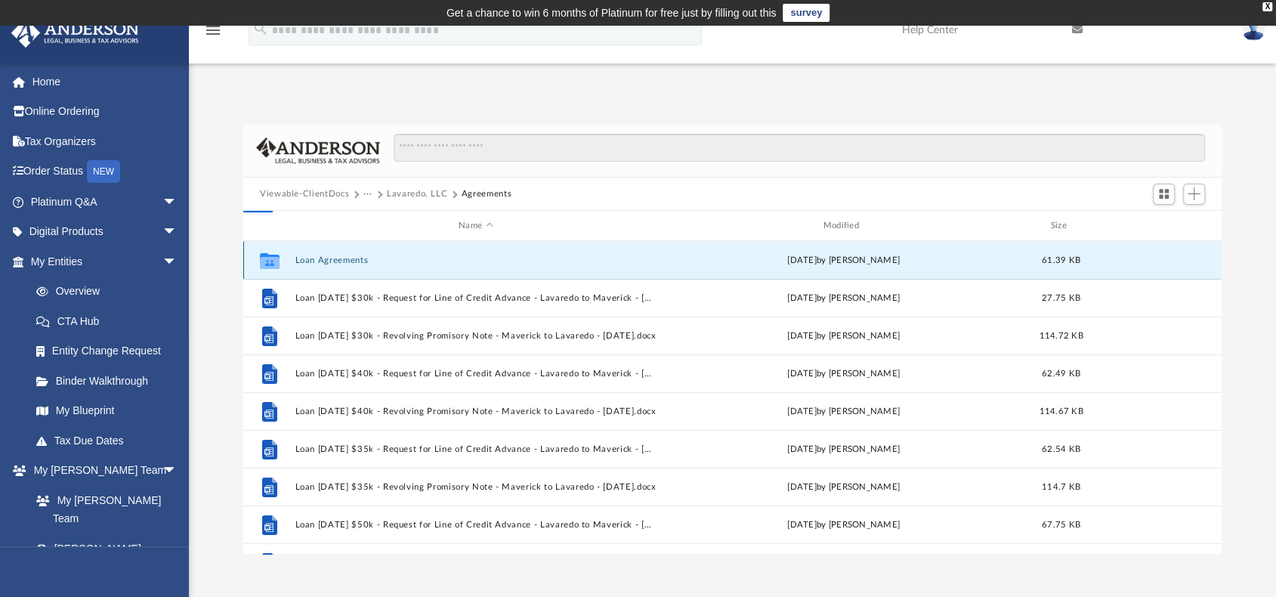
click at [351, 261] on button "Loan Agreements" at bounding box center [475, 260] width 361 height 10
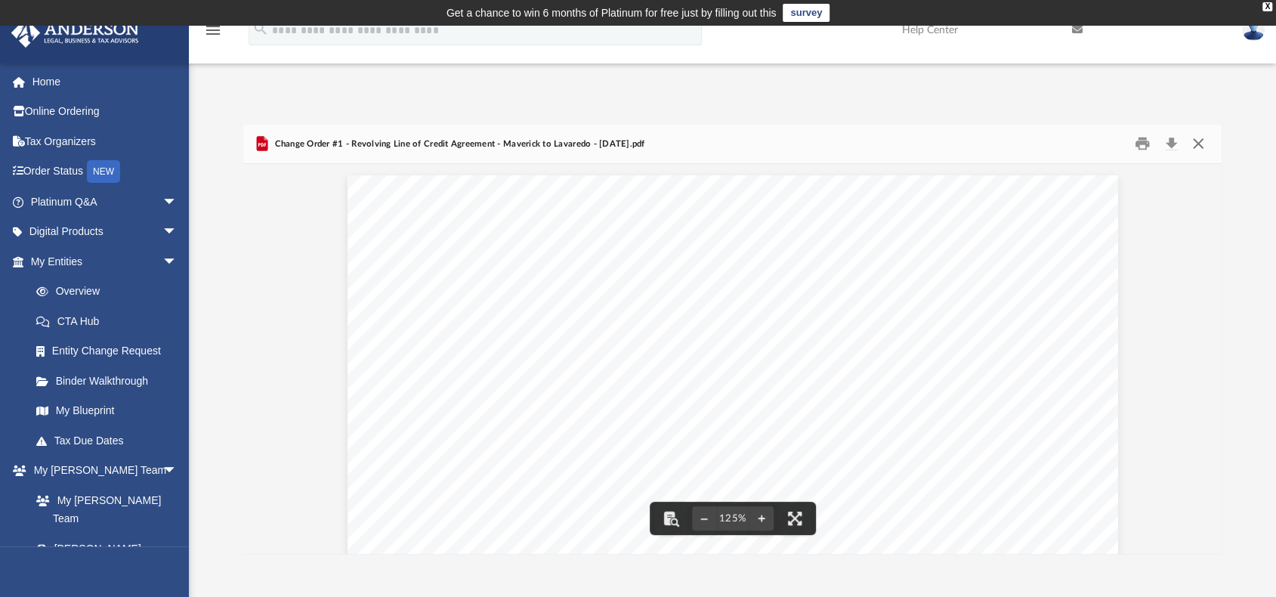
click at [1192, 141] on button "Close" at bounding box center [1198, 143] width 27 height 23
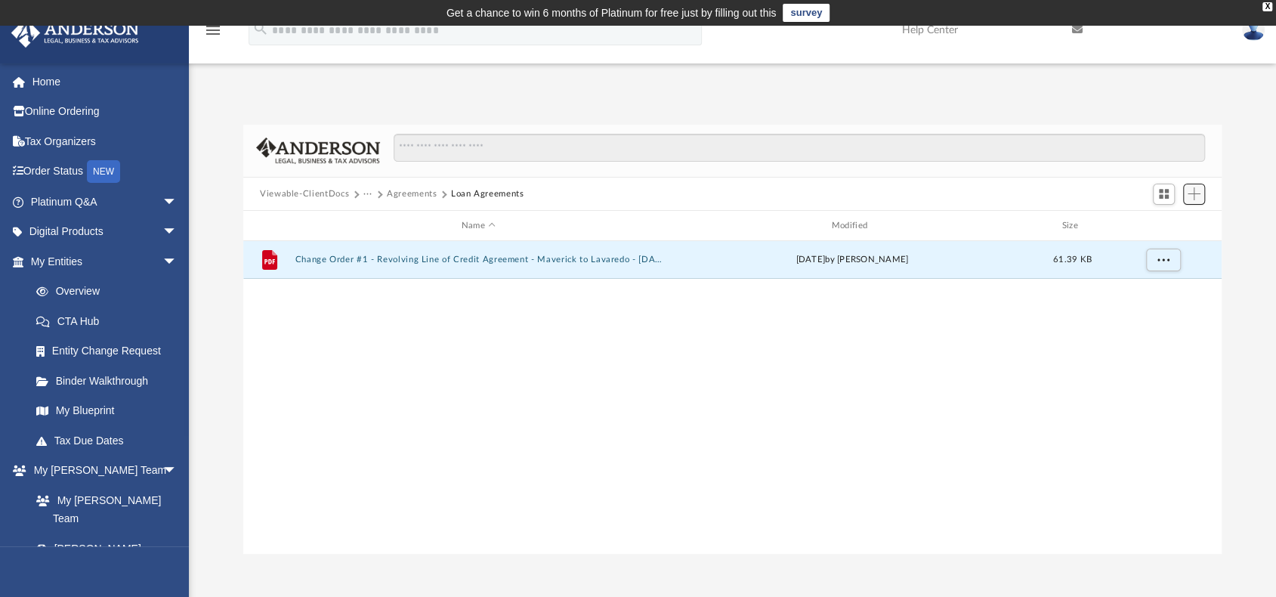
click at [1199, 194] on span "Add" at bounding box center [1194, 193] width 13 height 13
click at [1163, 221] on li "Upload" at bounding box center [1173, 224] width 48 height 16
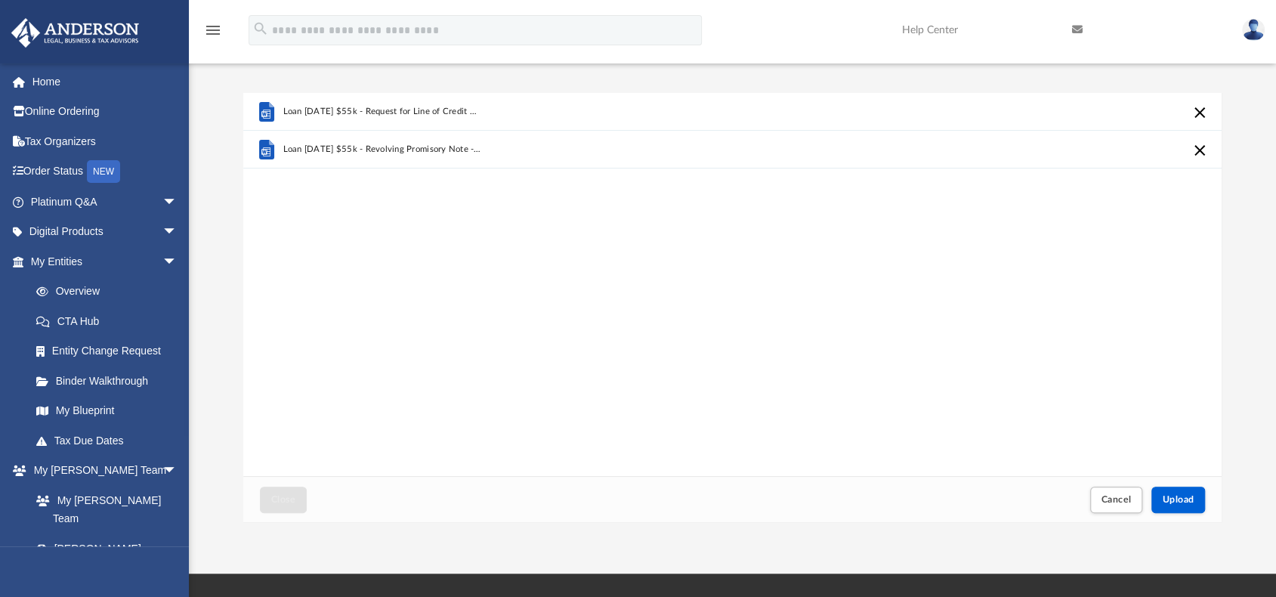
scroll to position [151, 0]
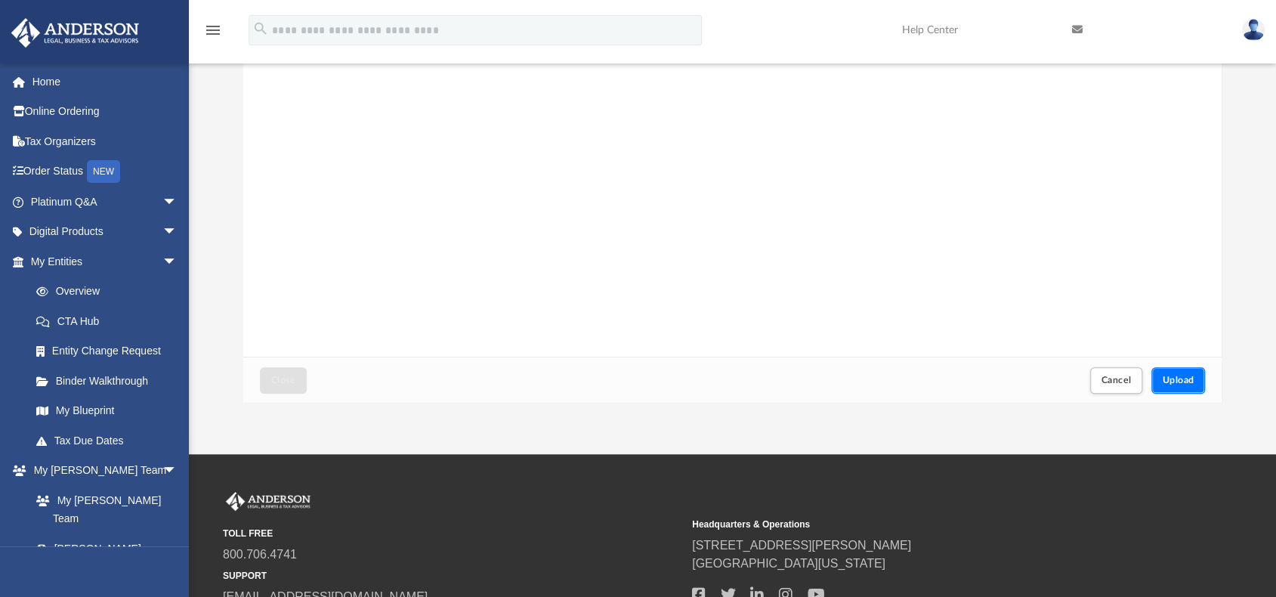
click at [1172, 376] on span "Upload" at bounding box center [1179, 380] width 32 height 9
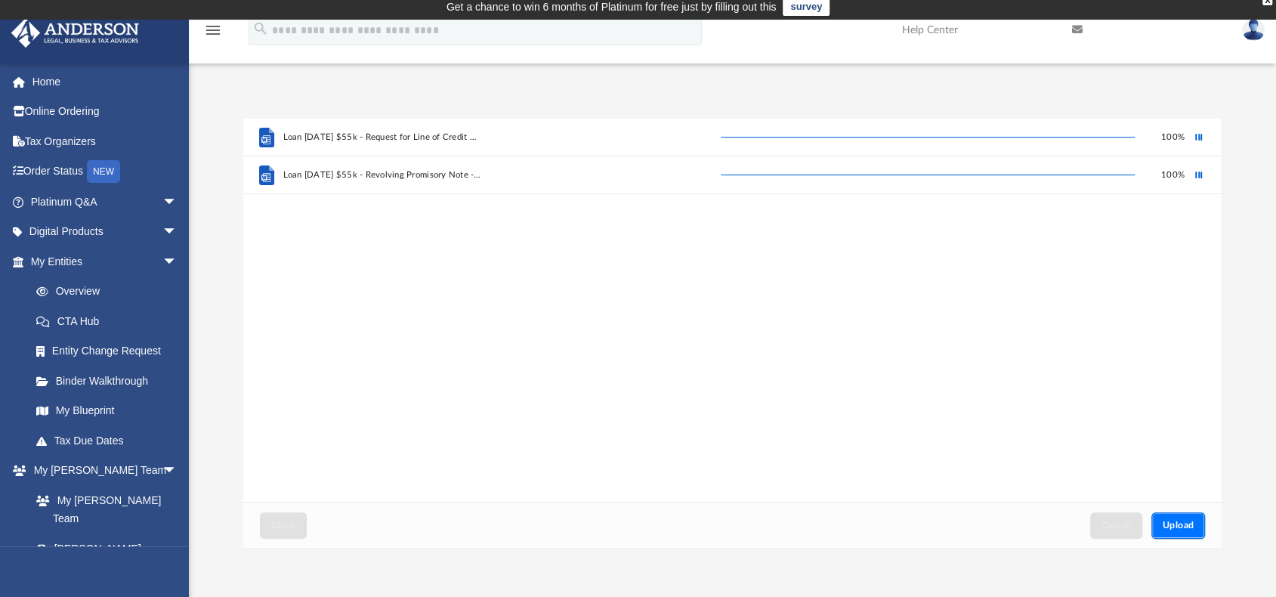
scroll to position [0, 0]
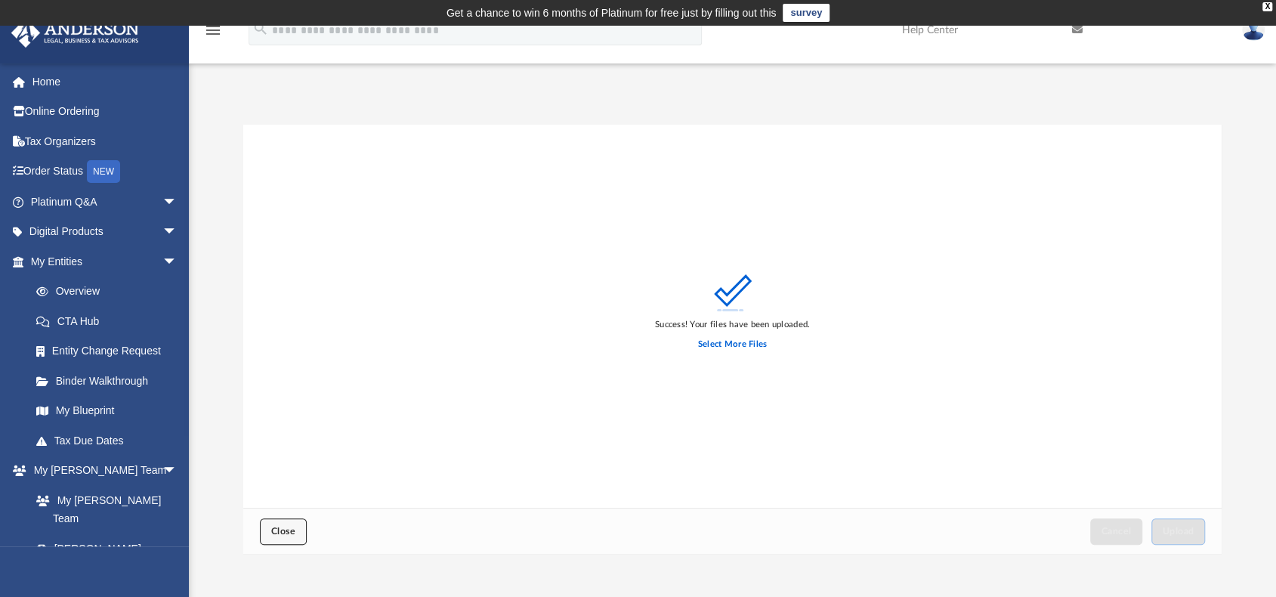
click at [281, 531] on span "Close" at bounding box center [283, 531] width 24 height 9
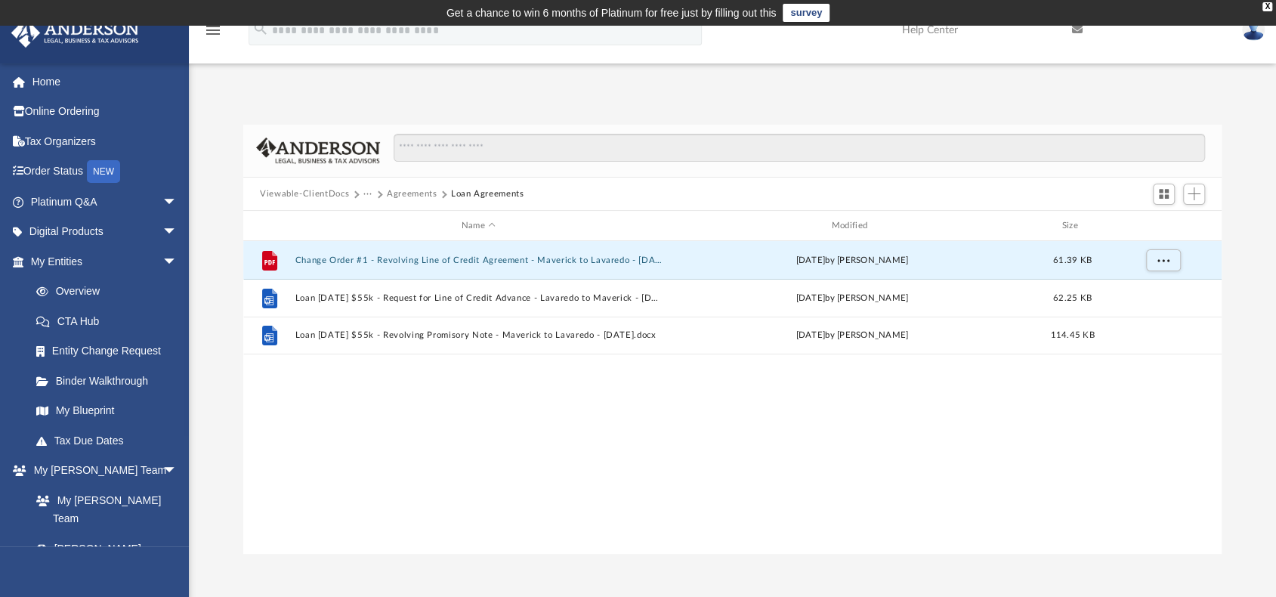
click at [366, 196] on button "···" at bounding box center [368, 194] width 10 height 14
click at [373, 223] on li "Law" at bounding box center [400, 220] width 58 height 16
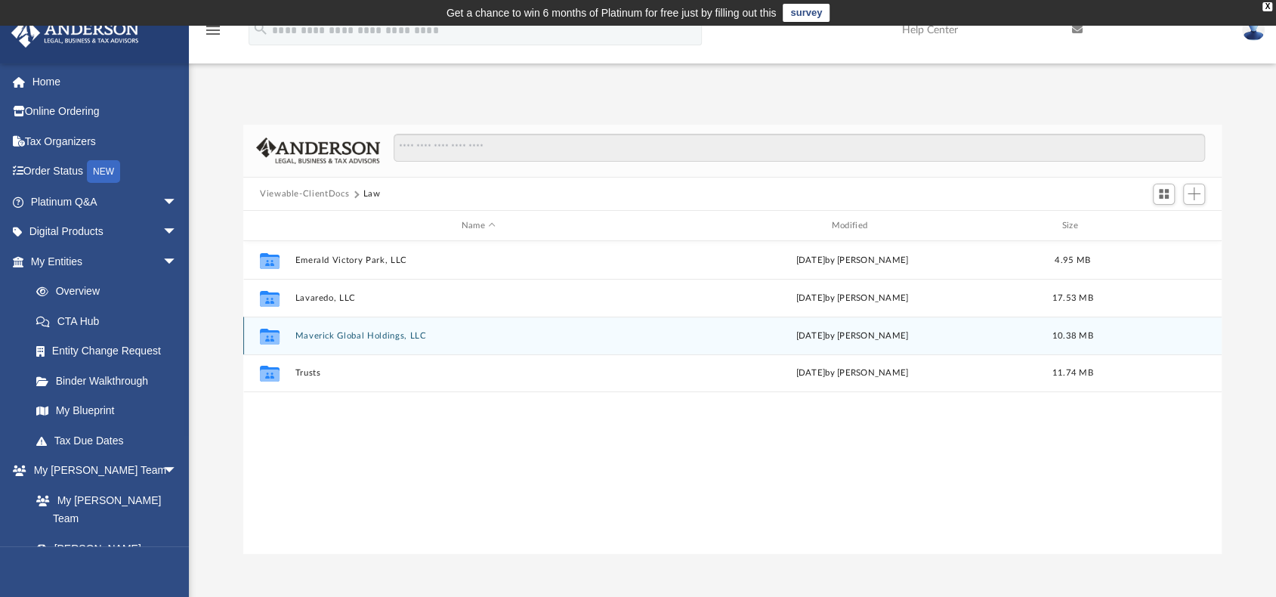
click at [358, 339] on button "Maverick Global Holdings, LLC" at bounding box center [478, 336] width 367 height 10
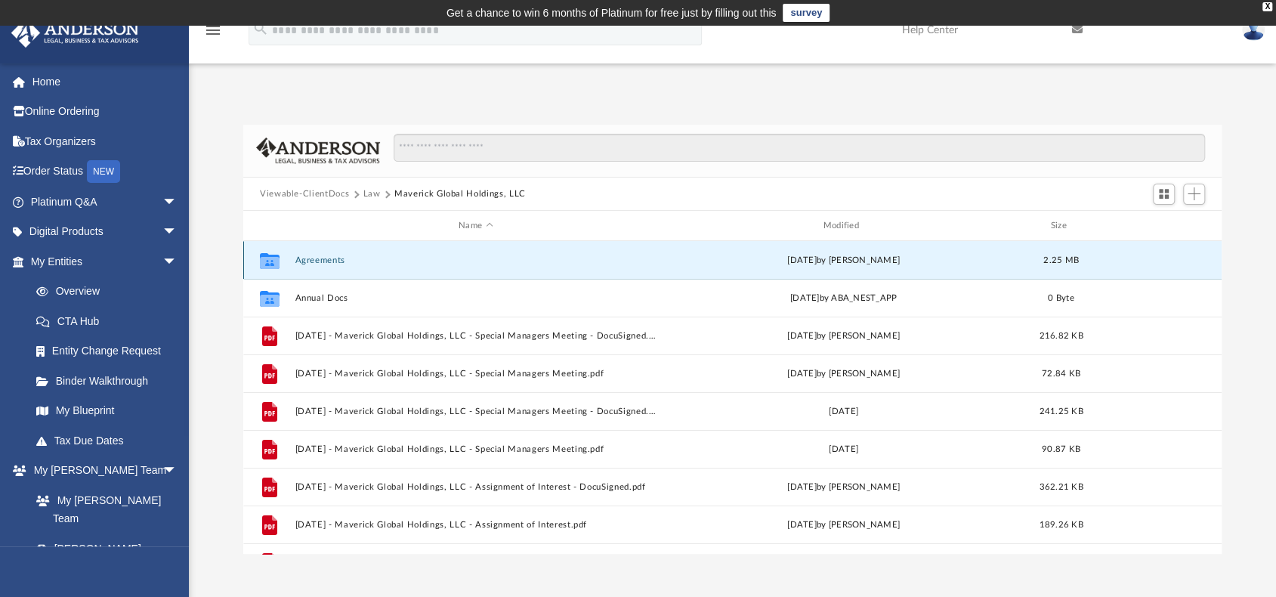
click at [341, 261] on button "Agreements" at bounding box center [475, 260] width 361 height 10
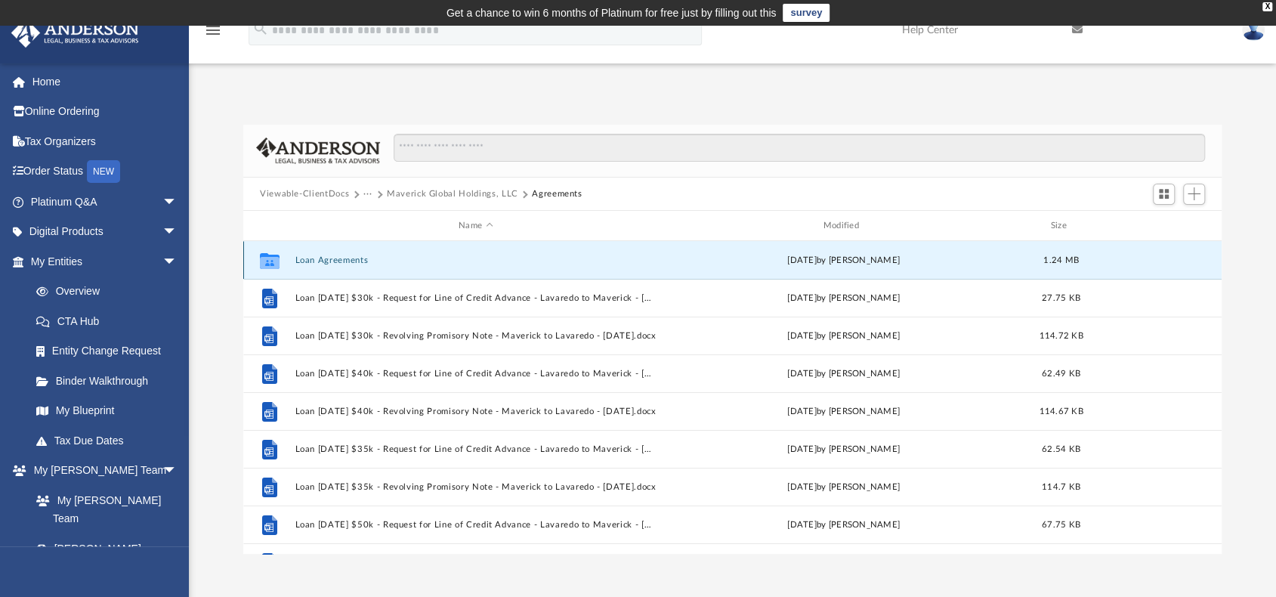
click at [341, 261] on button "Loan Agreements" at bounding box center [475, 260] width 361 height 10
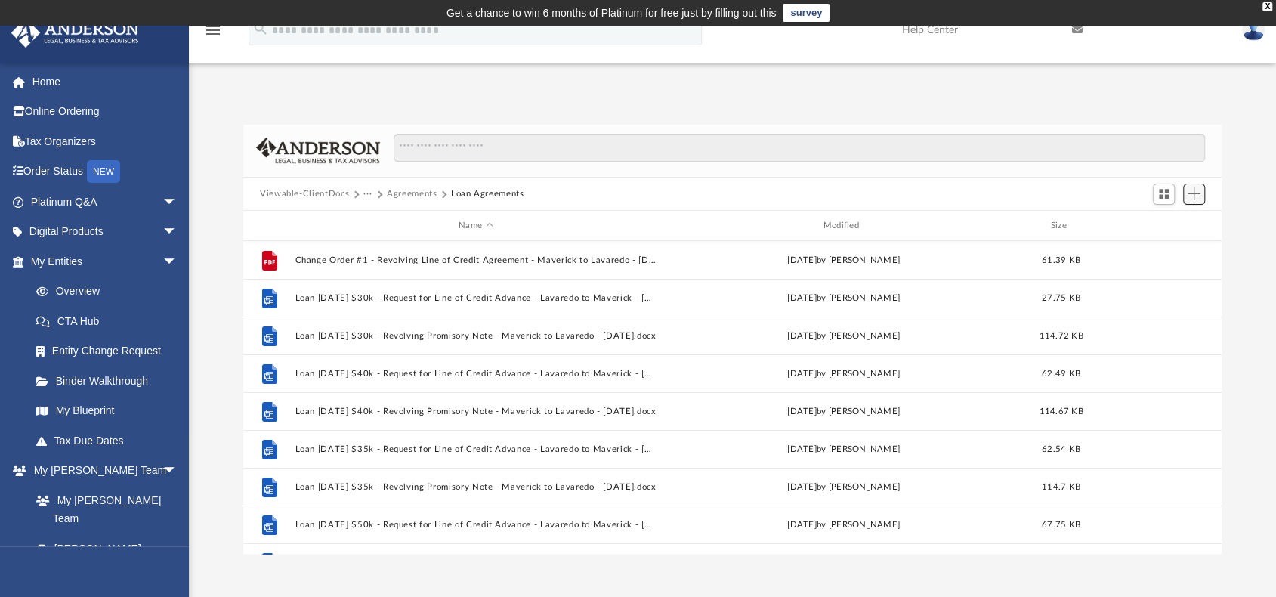
click at [1186, 199] on button "Add" at bounding box center [1194, 194] width 23 height 21
click at [1162, 222] on li "Upload" at bounding box center [1173, 224] width 48 height 16
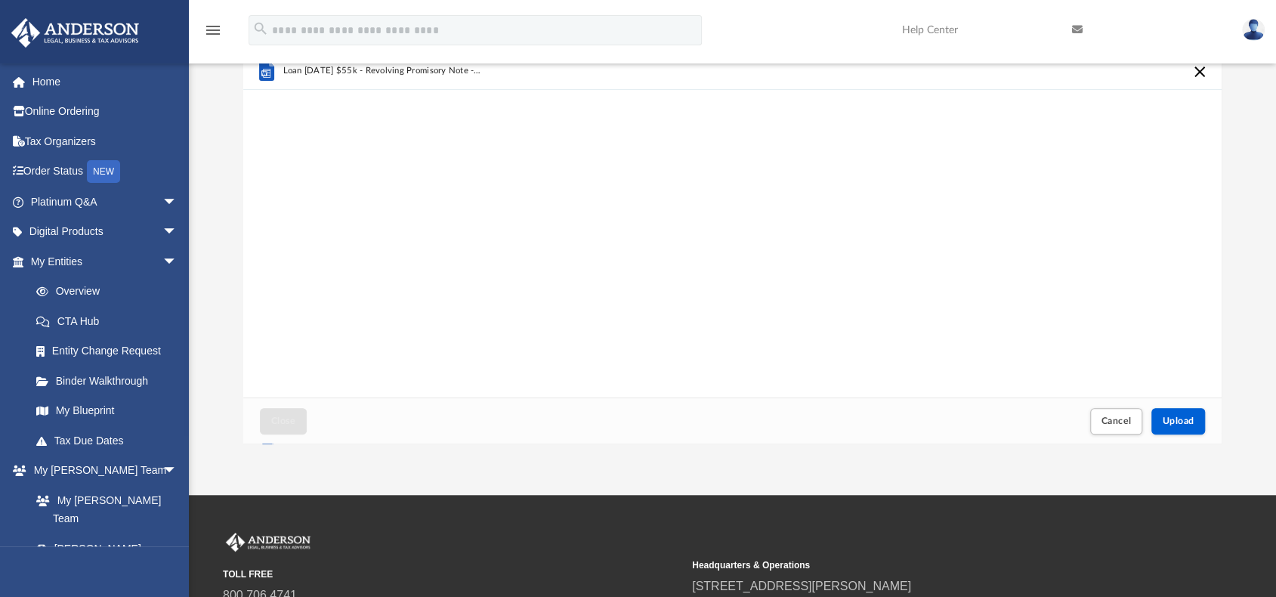
scroll to position [151, 0]
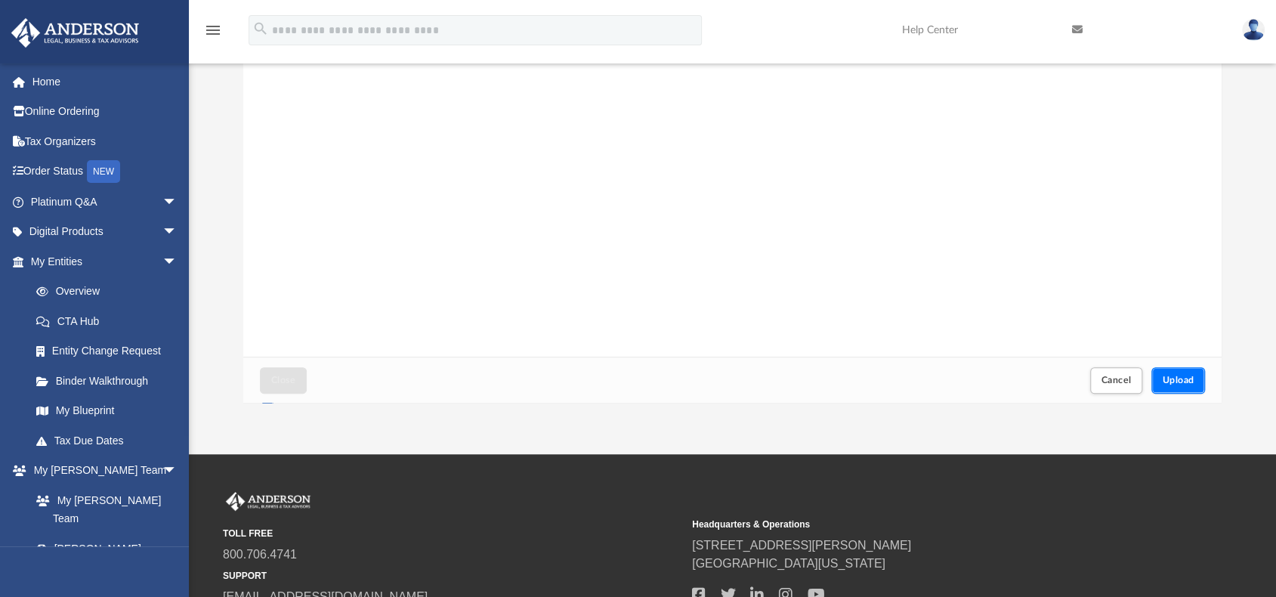
click at [1173, 385] on button "Upload" at bounding box center [1179, 380] width 54 height 26
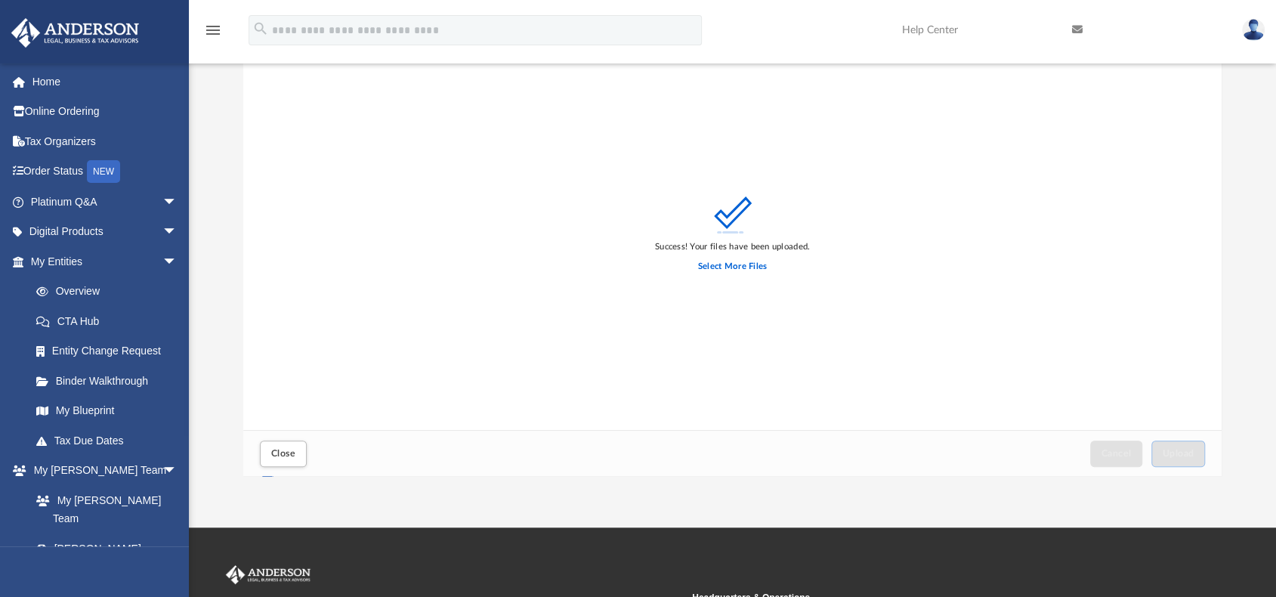
scroll to position [76, 0]
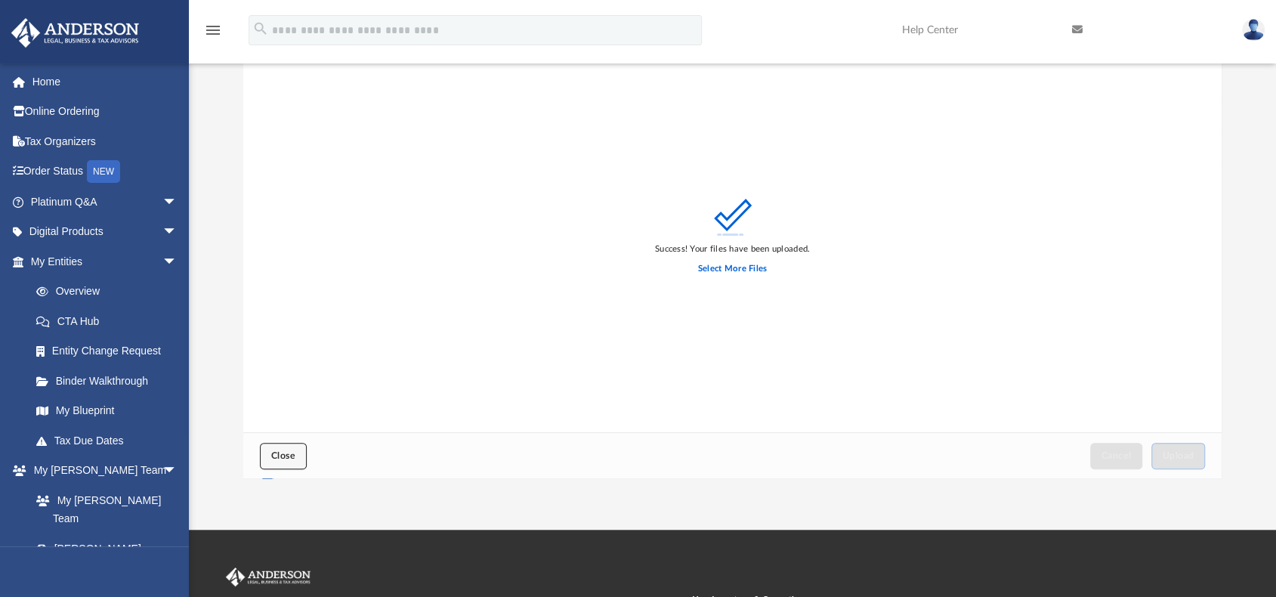
click at [280, 458] on span "Close" at bounding box center [283, 455] width 24 height 9
